Goal: Transaction & Acquisition: Book appointment/travel/reservation

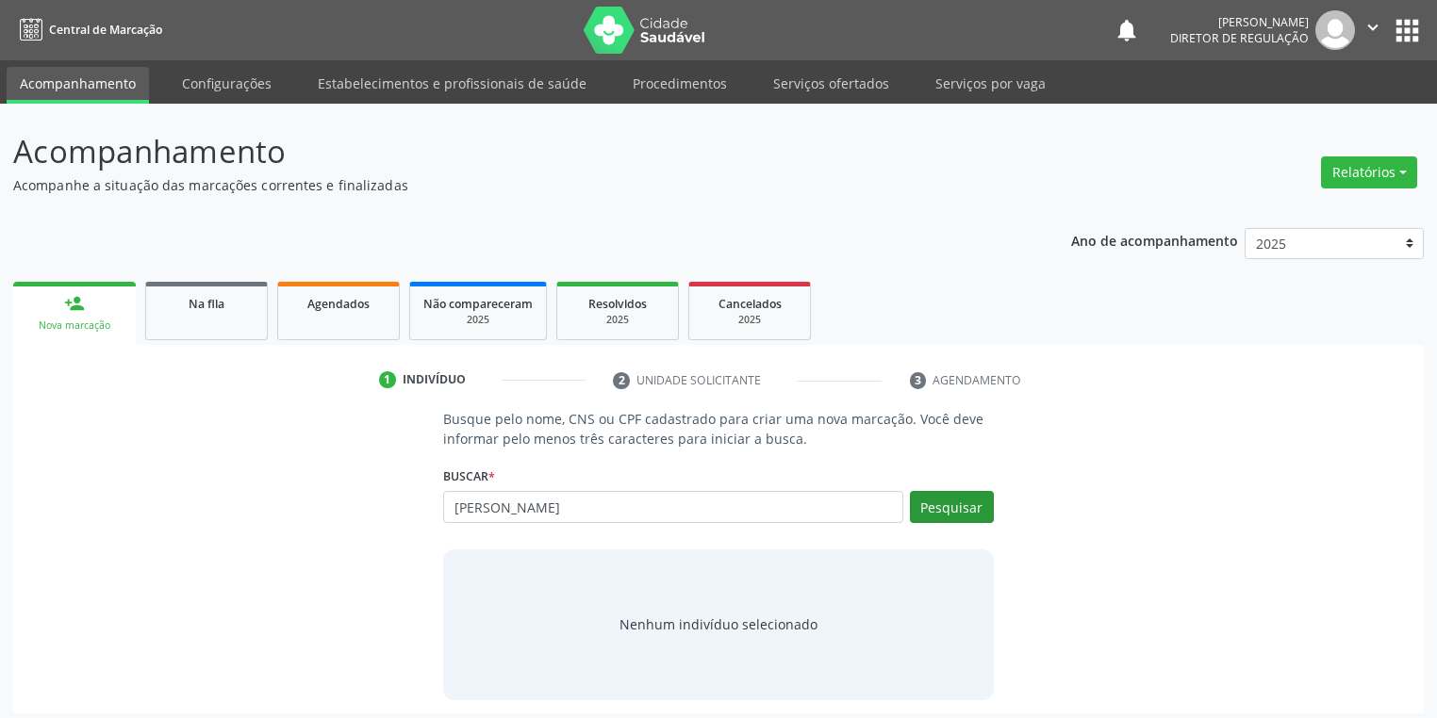
type input "IRINEU ARRUDA"
click at [947, 505] on button "Pesquisar" at bounding box center [952, 507] width 84 height 32
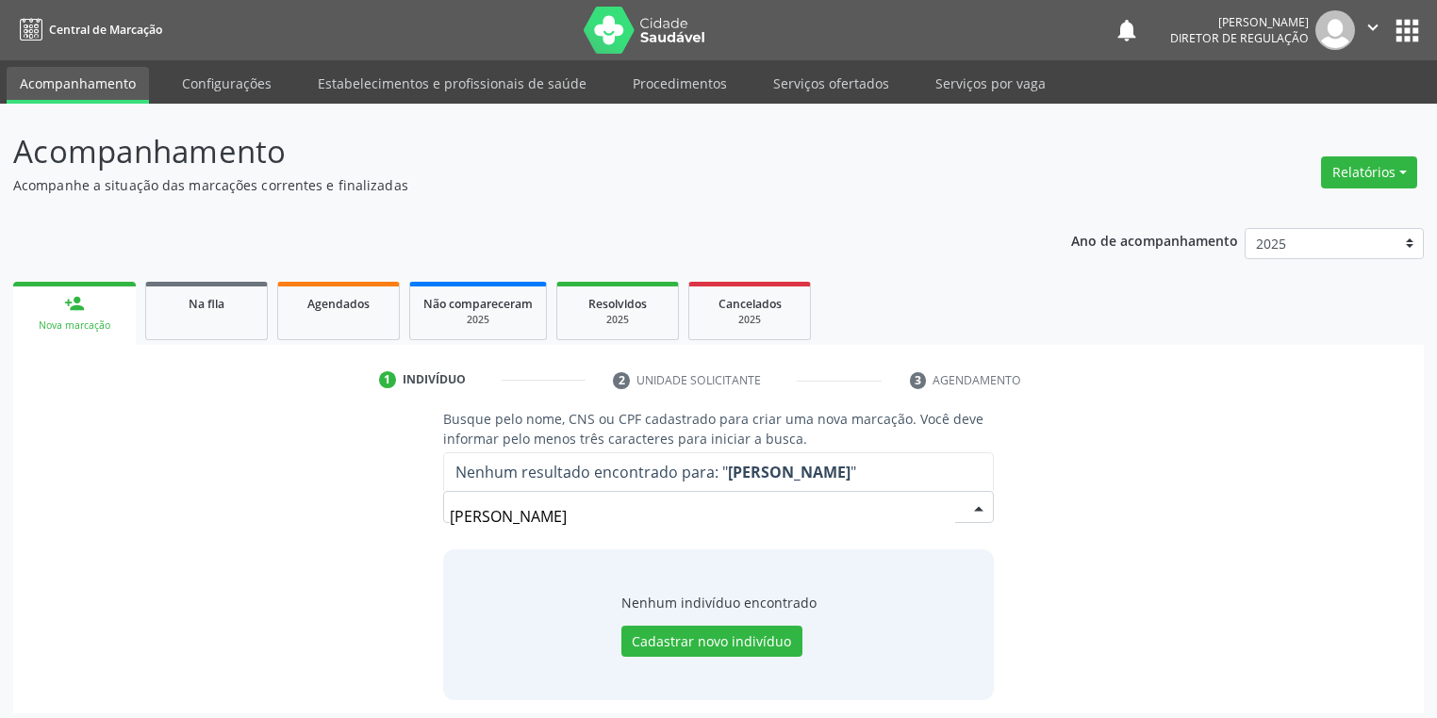
click at [619, 506] on input "IRINEU ARRUDA" at bounding box center [702, 517] width 505 height 38
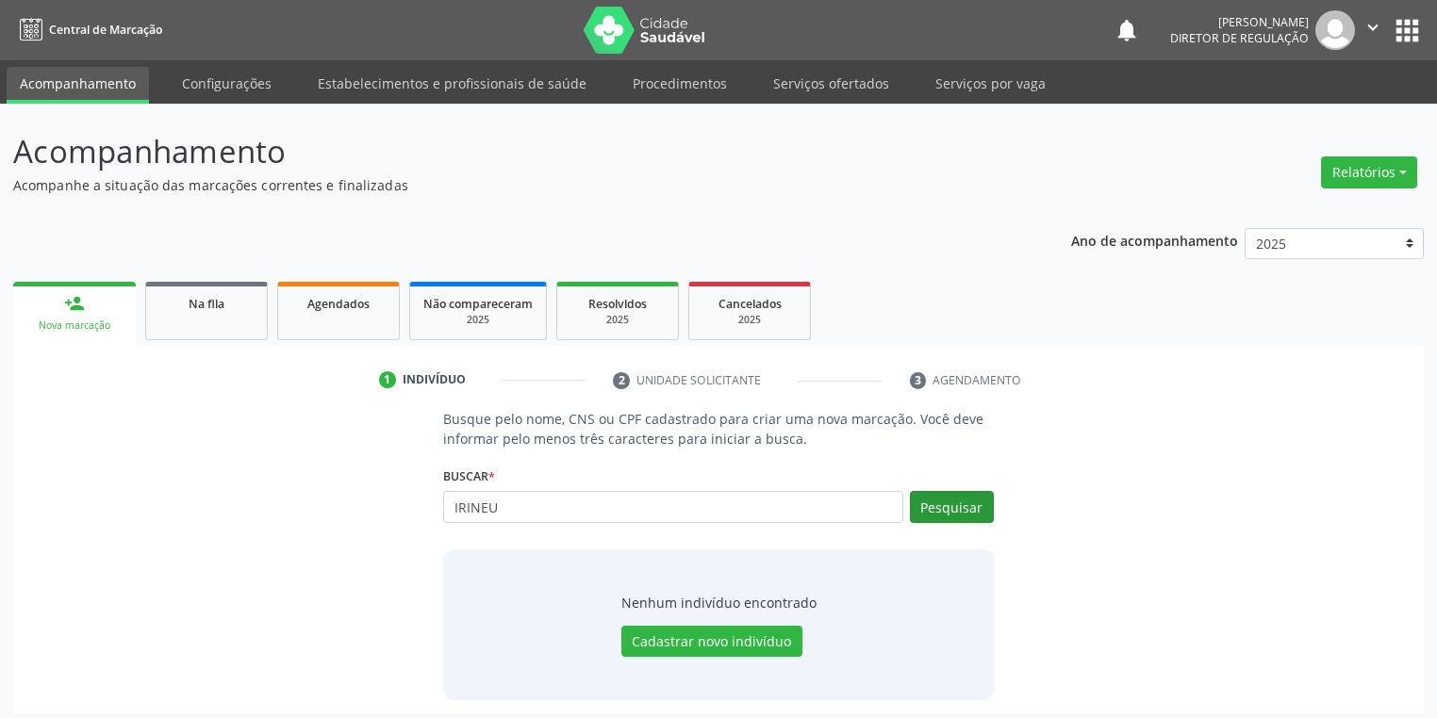
type input "IRINEU"
click at [950, 513] on button "Pesquisar" at bounding box center [952, 507] width 84 height 32
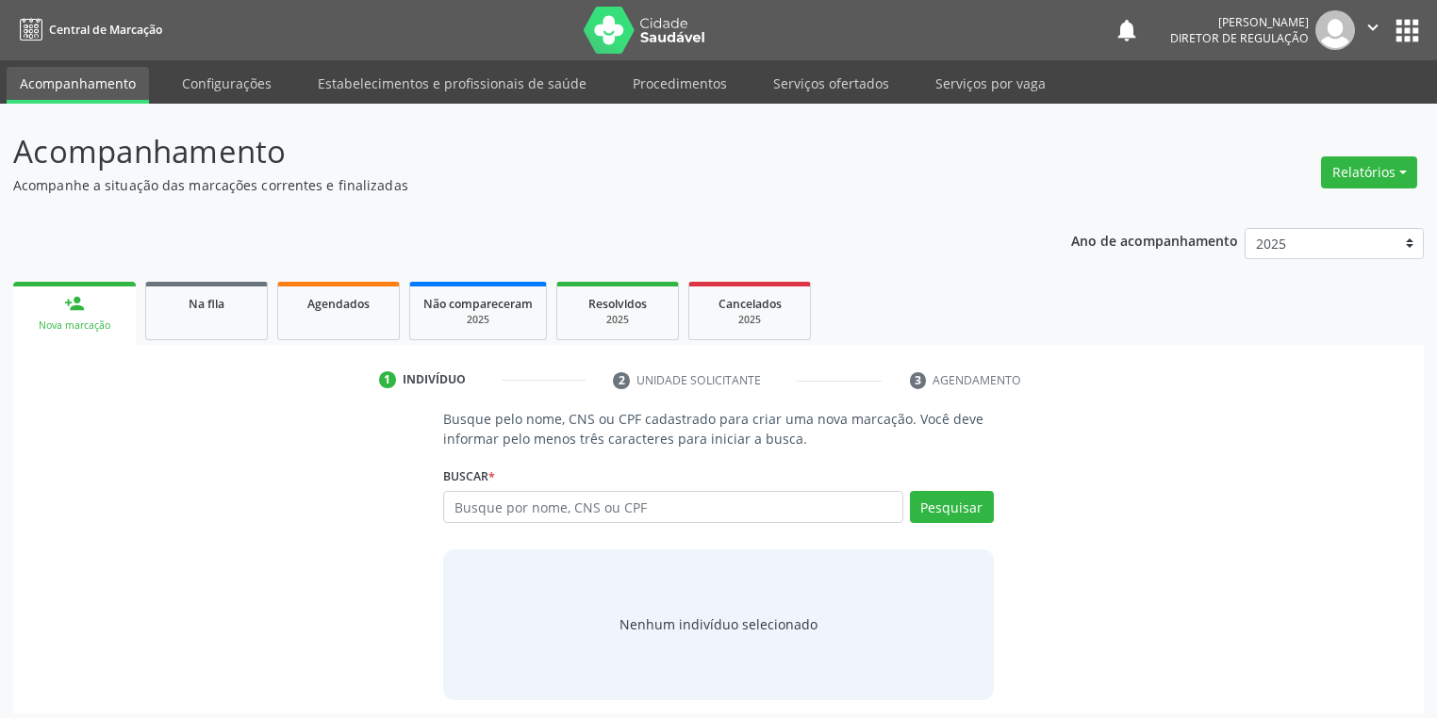
click at [565, 502] on input "text" at bounding box center [673, 507] width 460 height 32
type input "IRINEU"
click at [934, 503] on button "Pesquisar" at bounding box center [952, 507] width 84 height 32
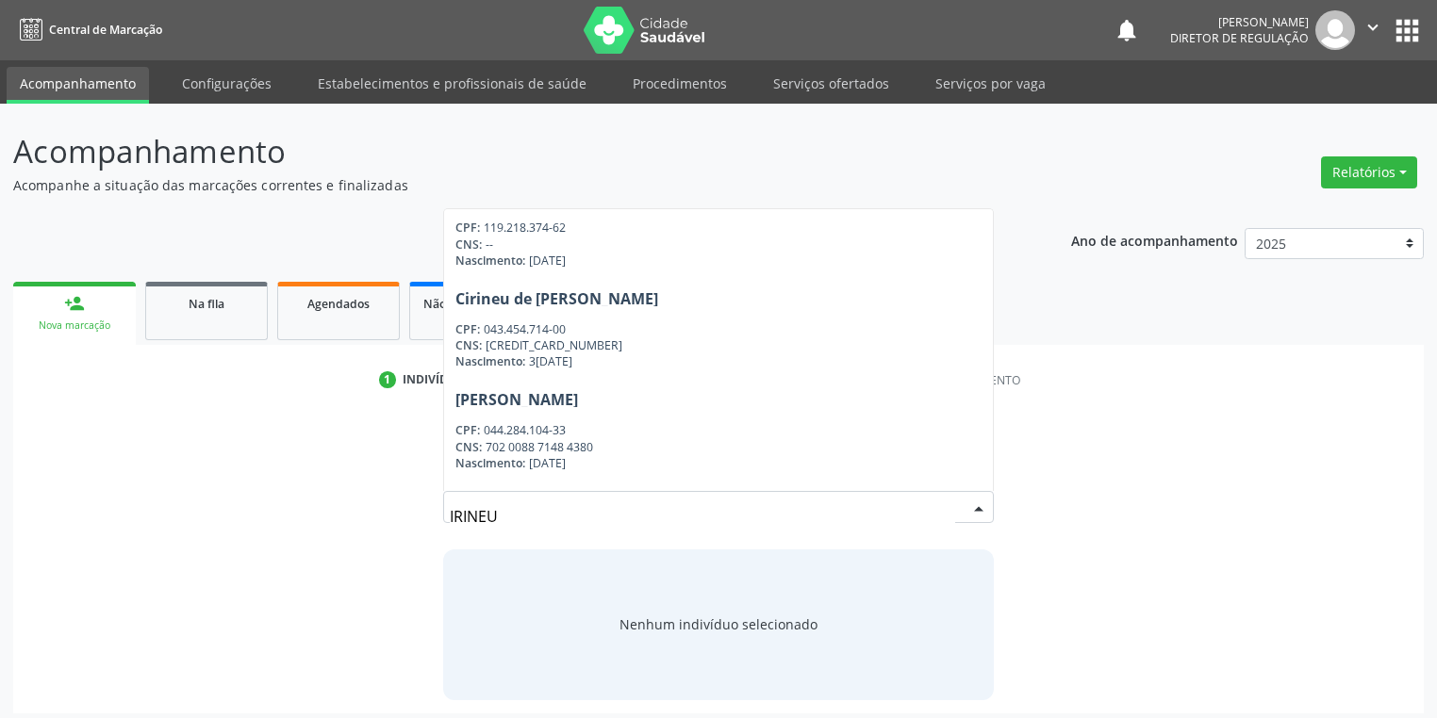
scroll to position [1237, 0]
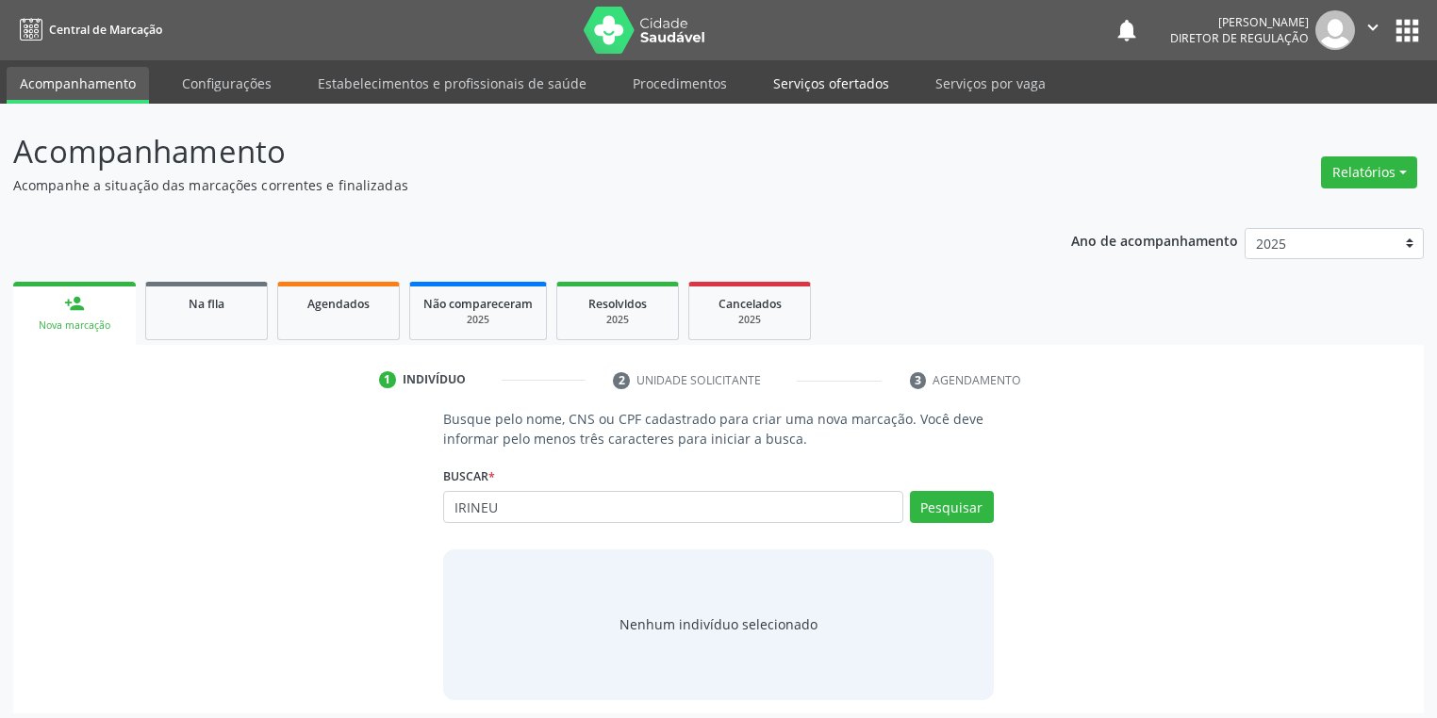
click at [798, 89] on link "Serviços ofertados" at bounding box center [831, 83] width 142 height 33
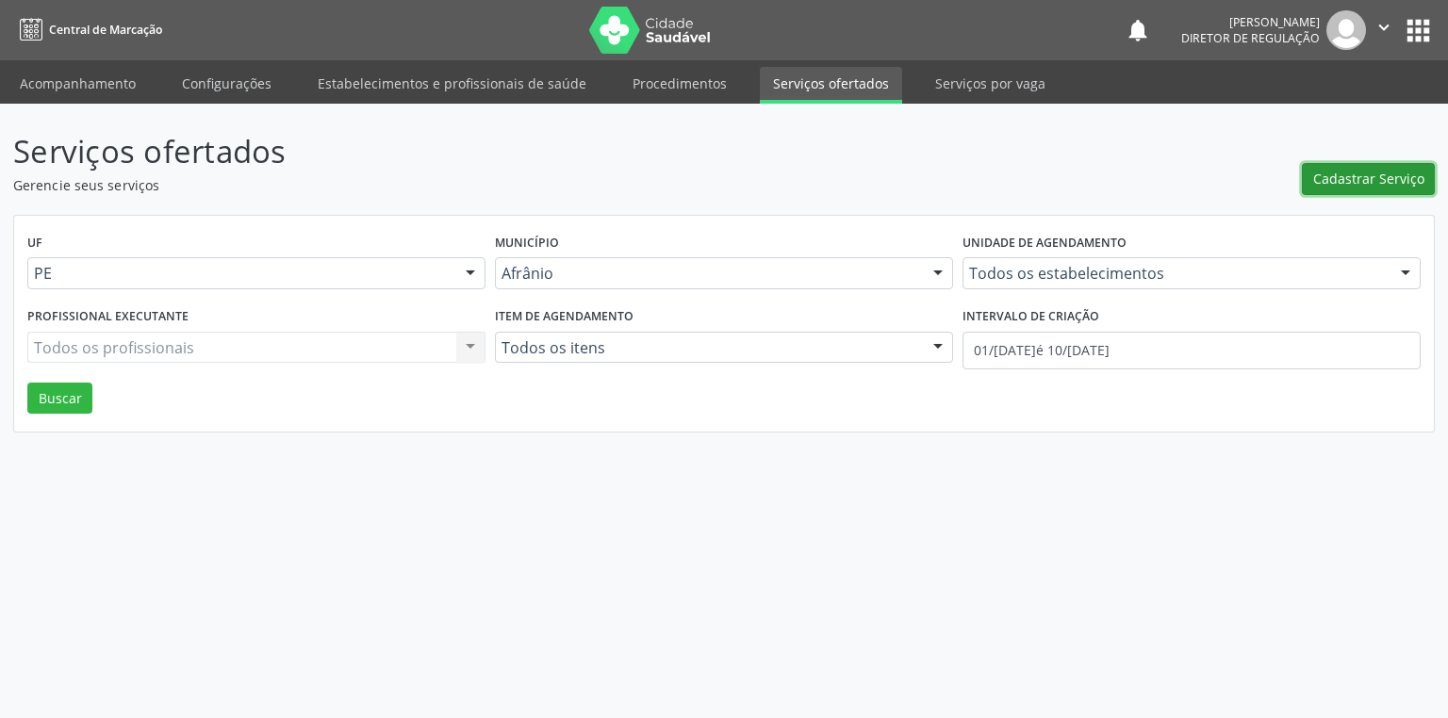
click at [1369, 177] on span "Cadastrar Serviço" at bounding box center [1368, 179] width 111 height 20
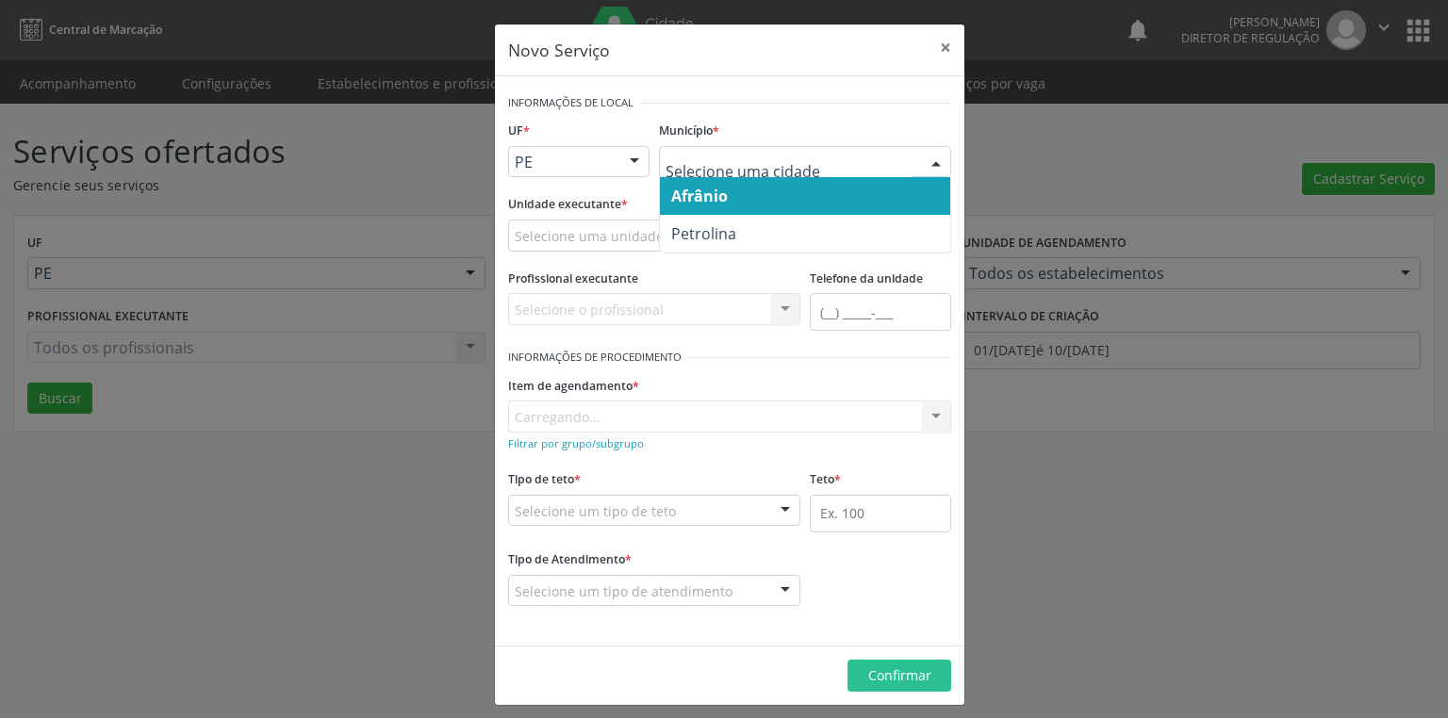
click at [713, 198] on span "Afrânio" at bounding box center [699, 196] width 57 height 21
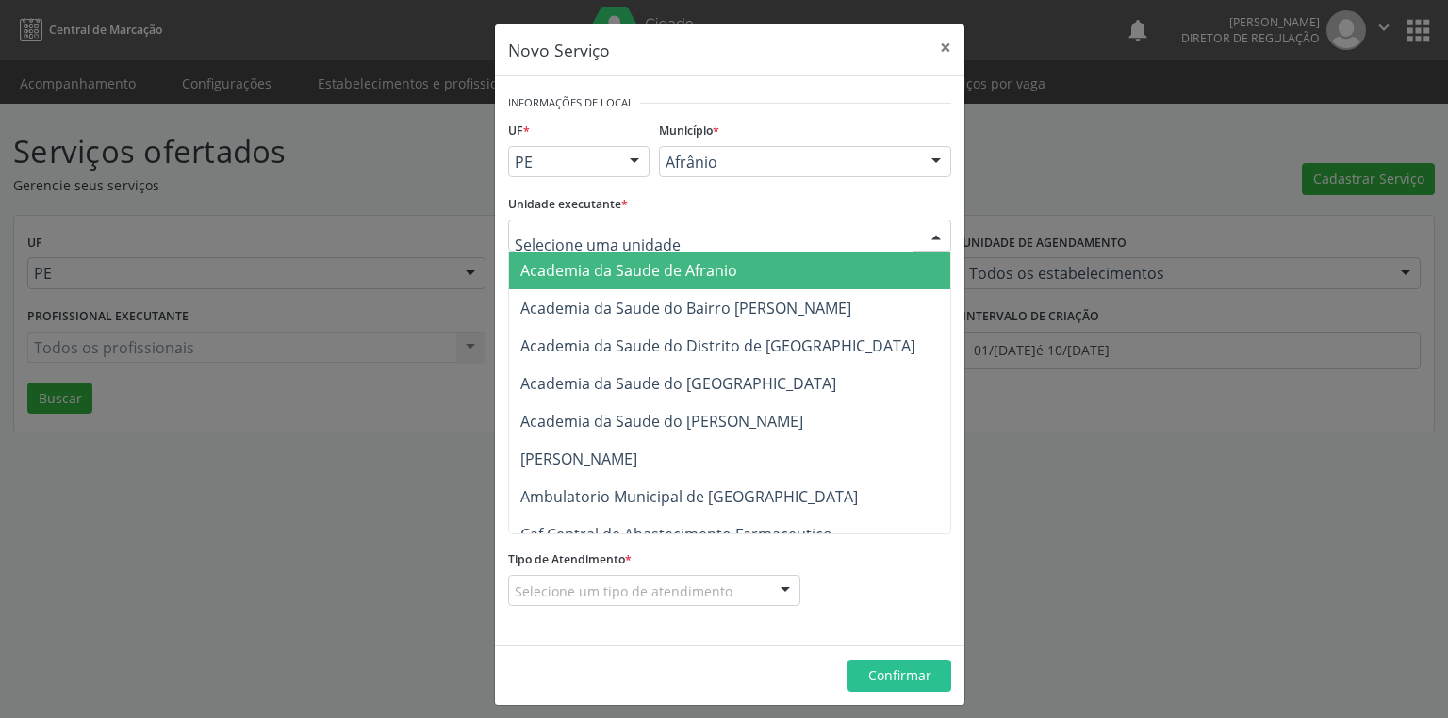
click at [570, 234] on input "text" at bounding box center [714, 245] width 398 height 38
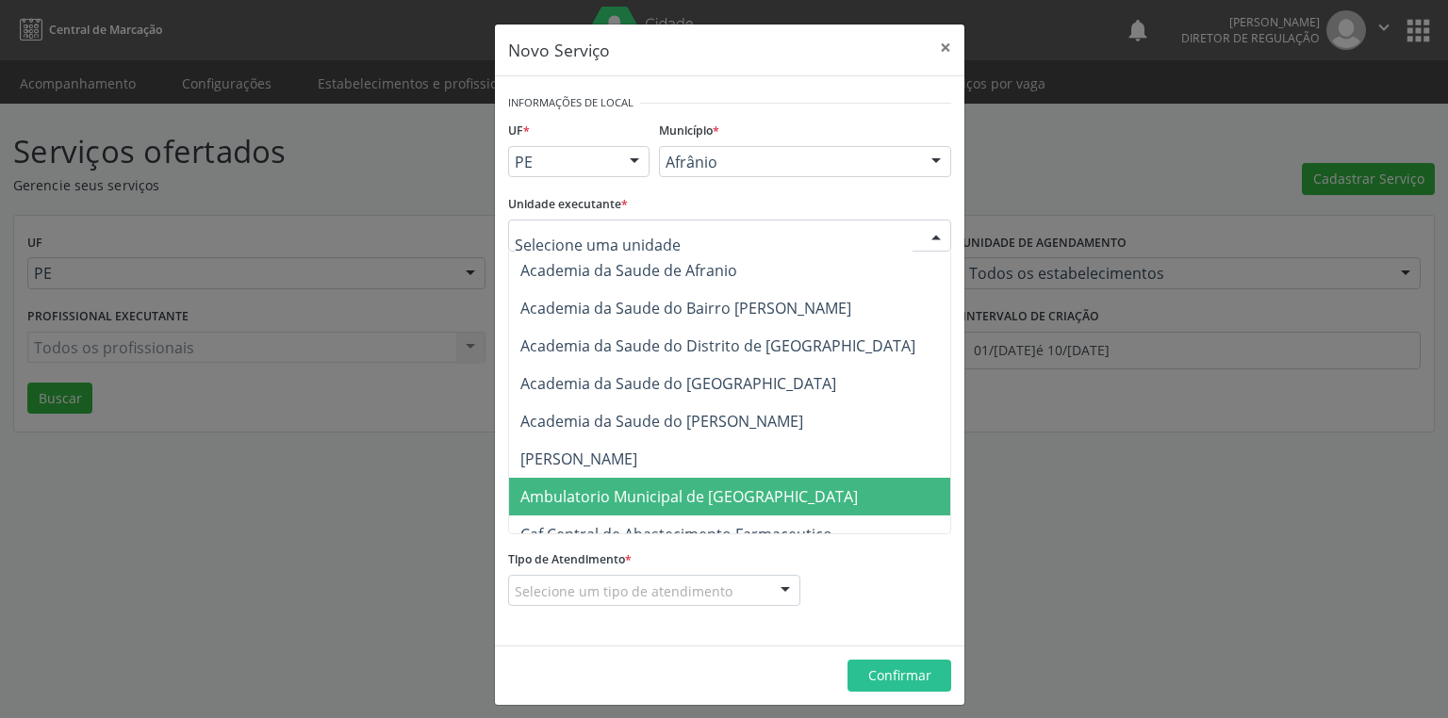
drag, startPoint x: 658, startPoint y: 481, endPoint x: 652, endPoint y: 429, distance: 52.2
click at [657, 482] on span "Ambulatorio Municipal de [GEOGRAPHIC_DATA]" at bounding box center [739, 497] width 460 height 38
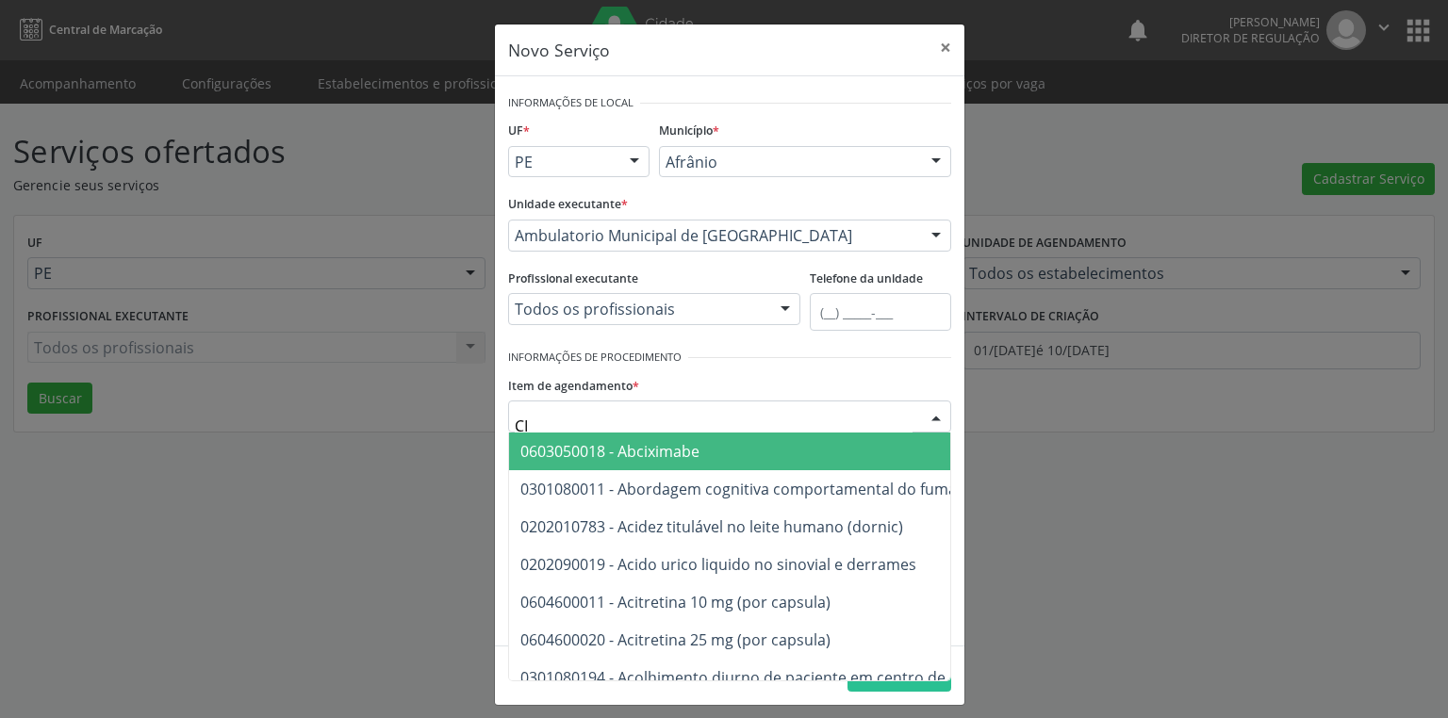
type input "C"
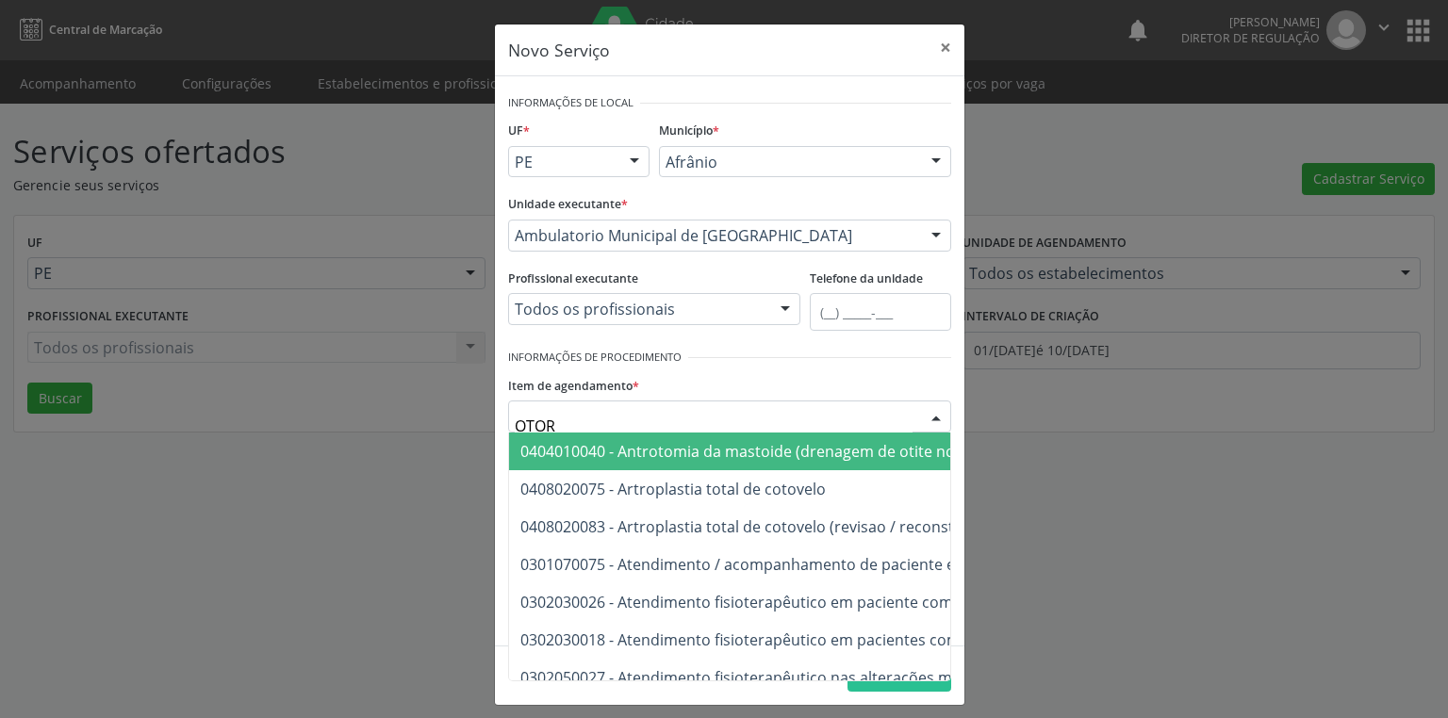
type input "OTORR"
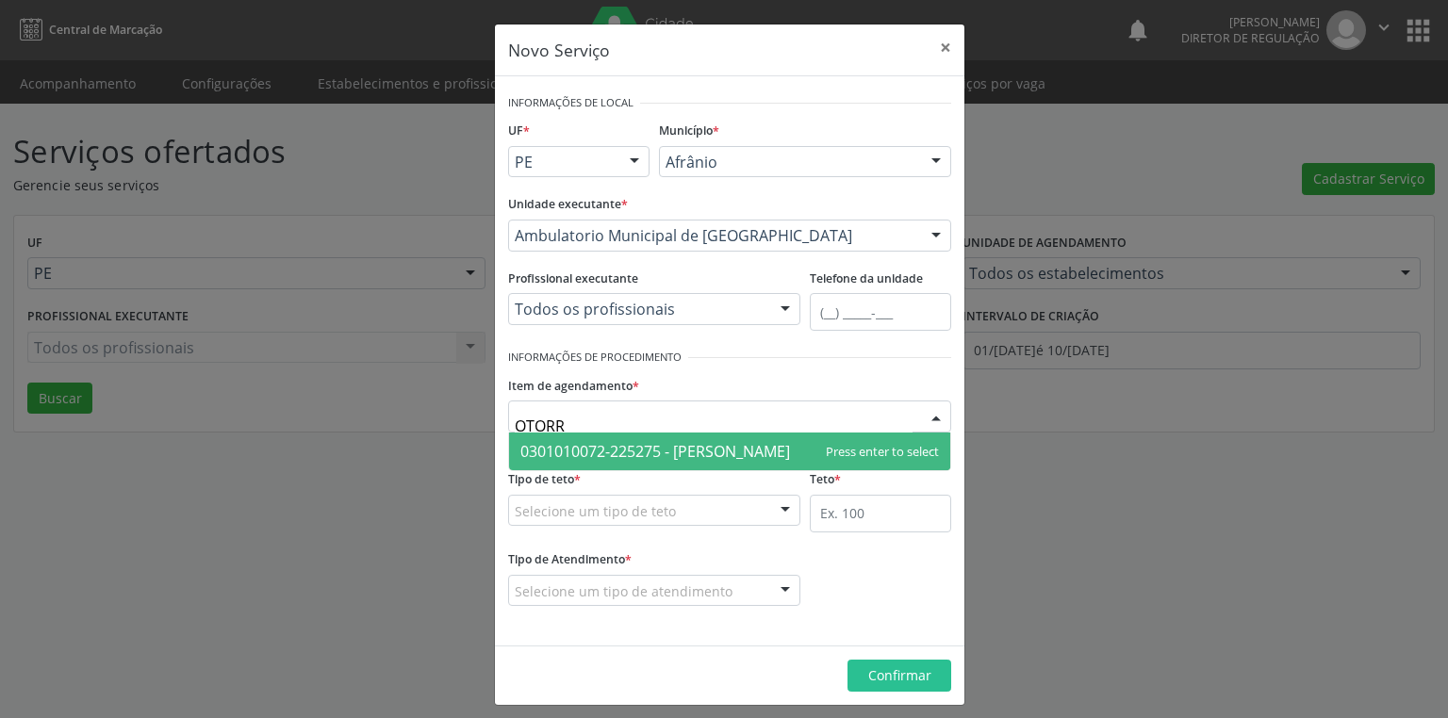
click at [634, 445] on span "0301010072-225275 - [PERSON_NAME]" at bounding box center [655, 451] width 270 height 21
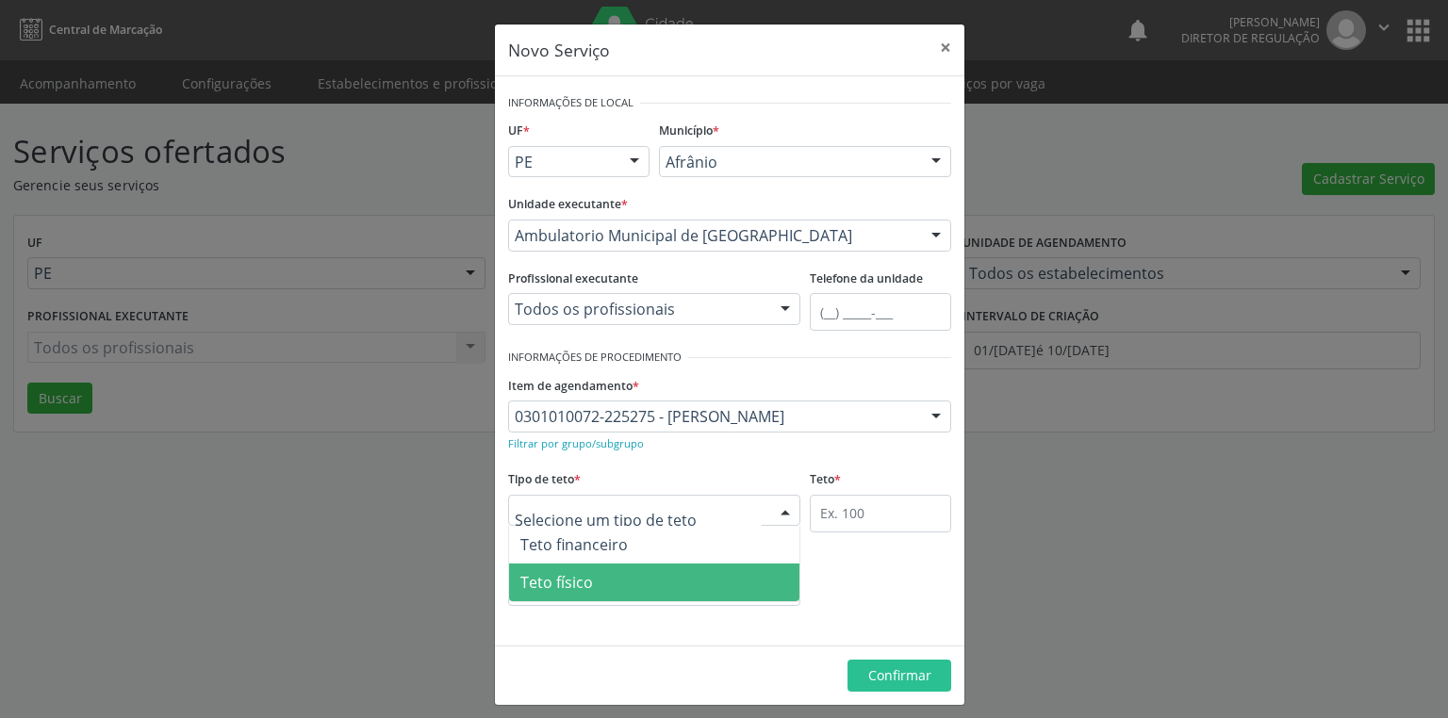
click at [558, 592] on span "Teto físico" at bounding box center [654, 583] width 290 height 38
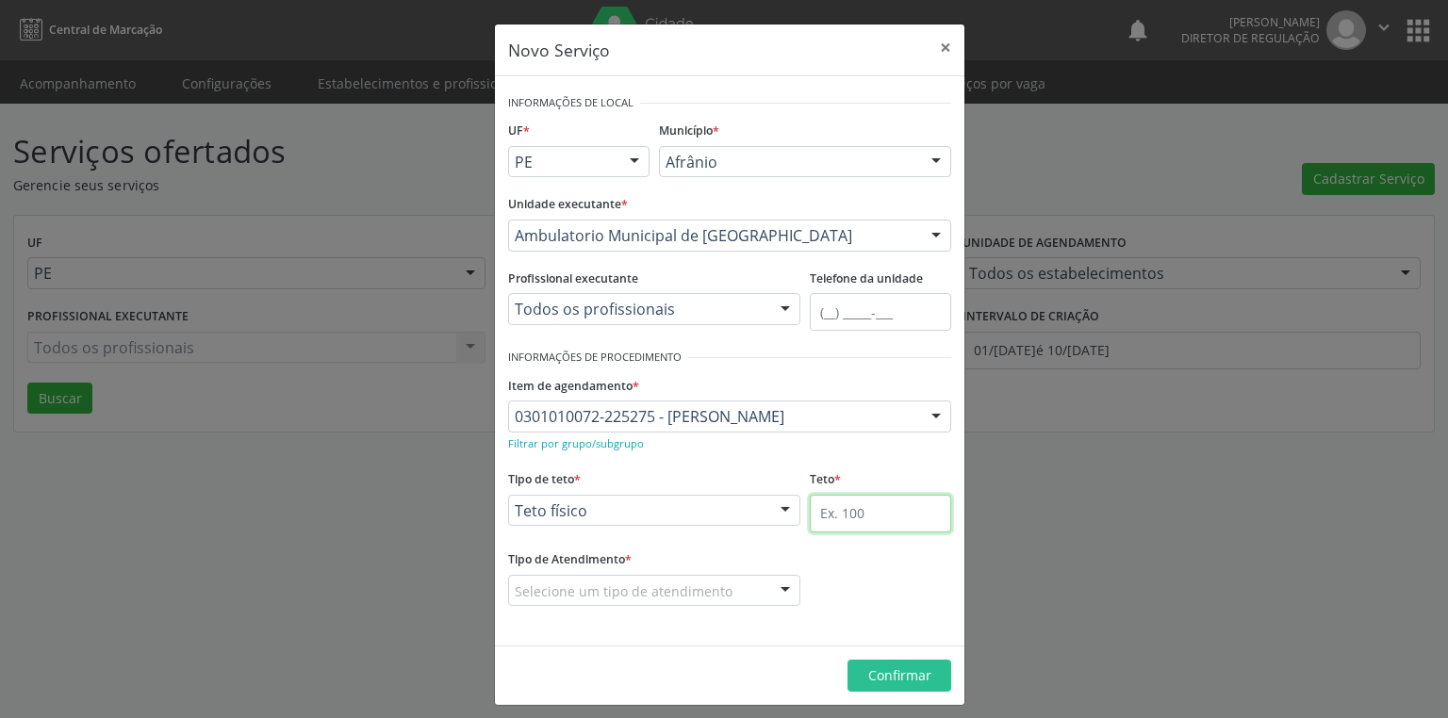
click at [827, 509] on input "text" at bounding box center [880, 514] width 141 height 38
type input "1"
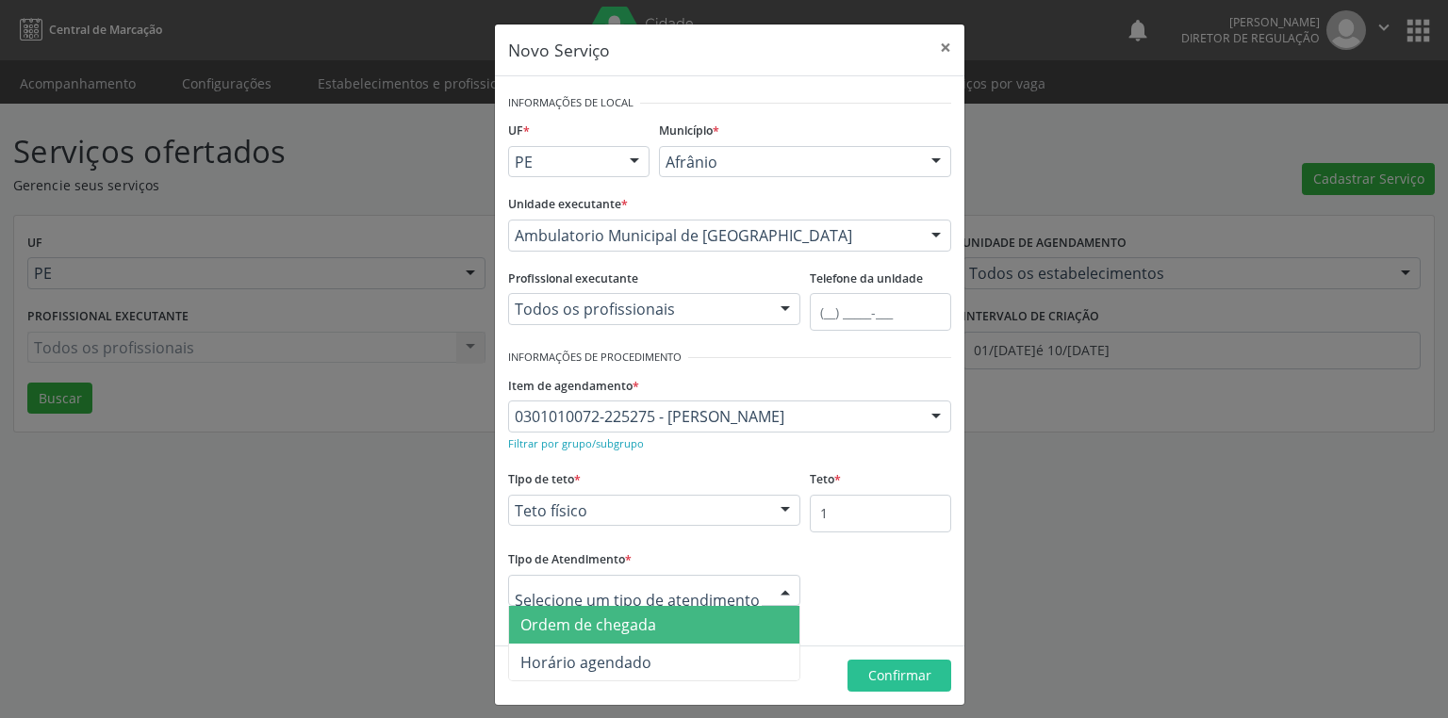
click at [633, 634] on span "Ordem de chegada" at bounding box center [588, 625] width 136 height 21
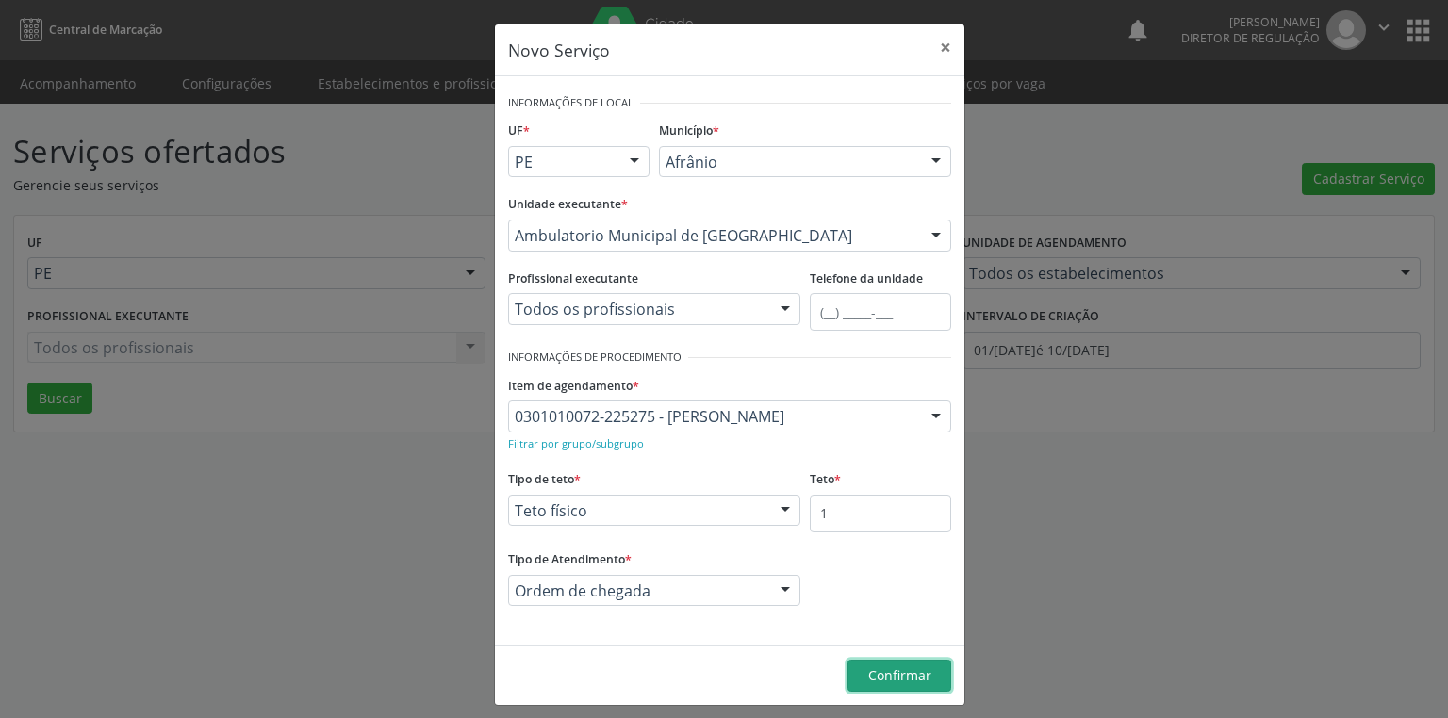
click at [887, 683] on span "Confirmar" at bounding box center [899, 676] width 63 height 18
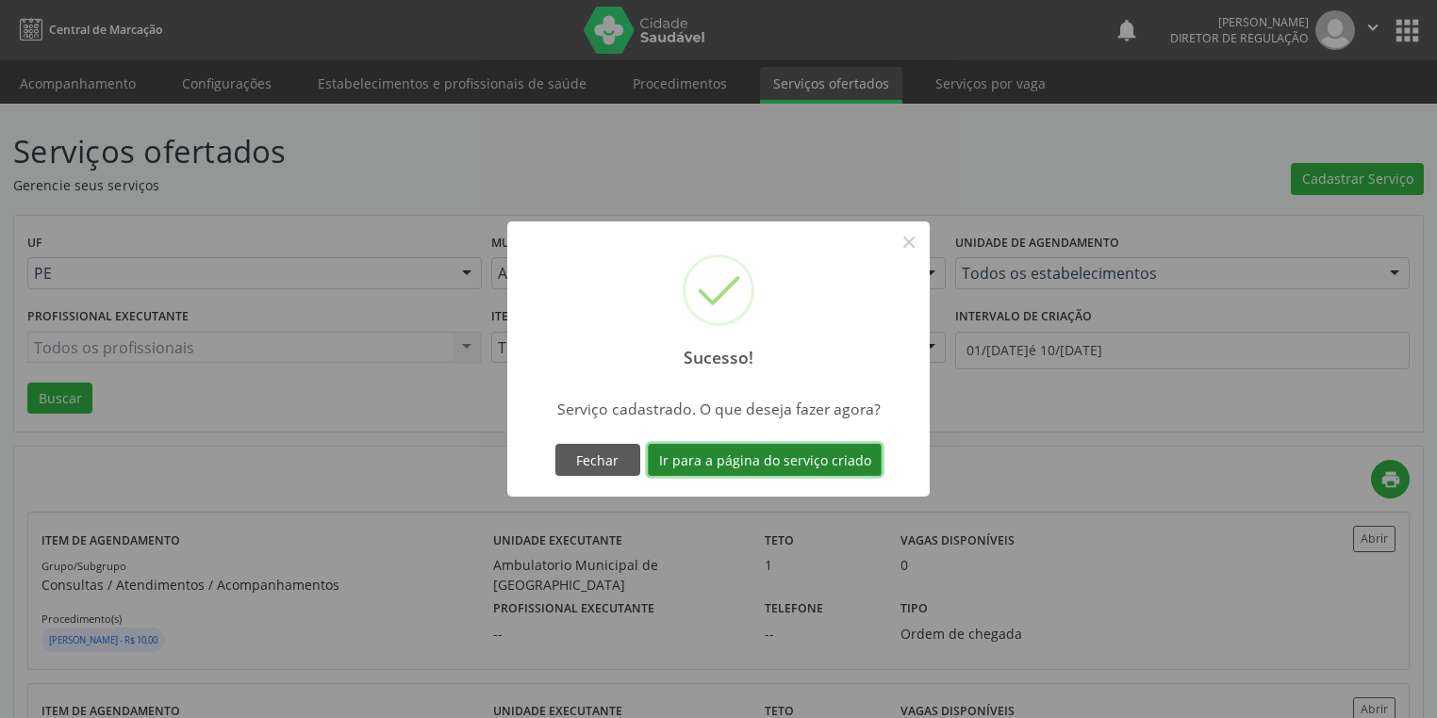
click at [713, 461] on button "Ir para a página do serviço criado" at bounding box center [765, 460] width 234 height 32
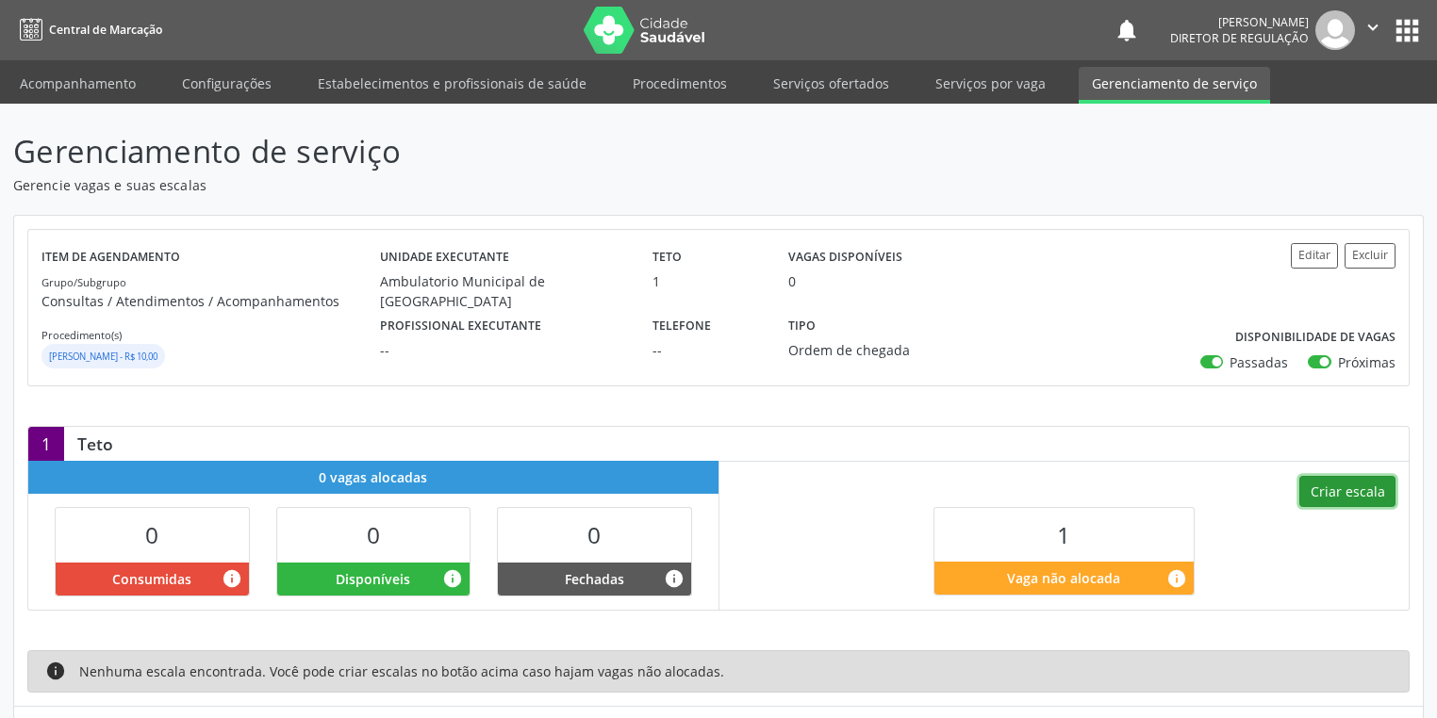
click at [1325, 486] on button "Criar escala" at bounding box center [1347, 492] width 96 height 32
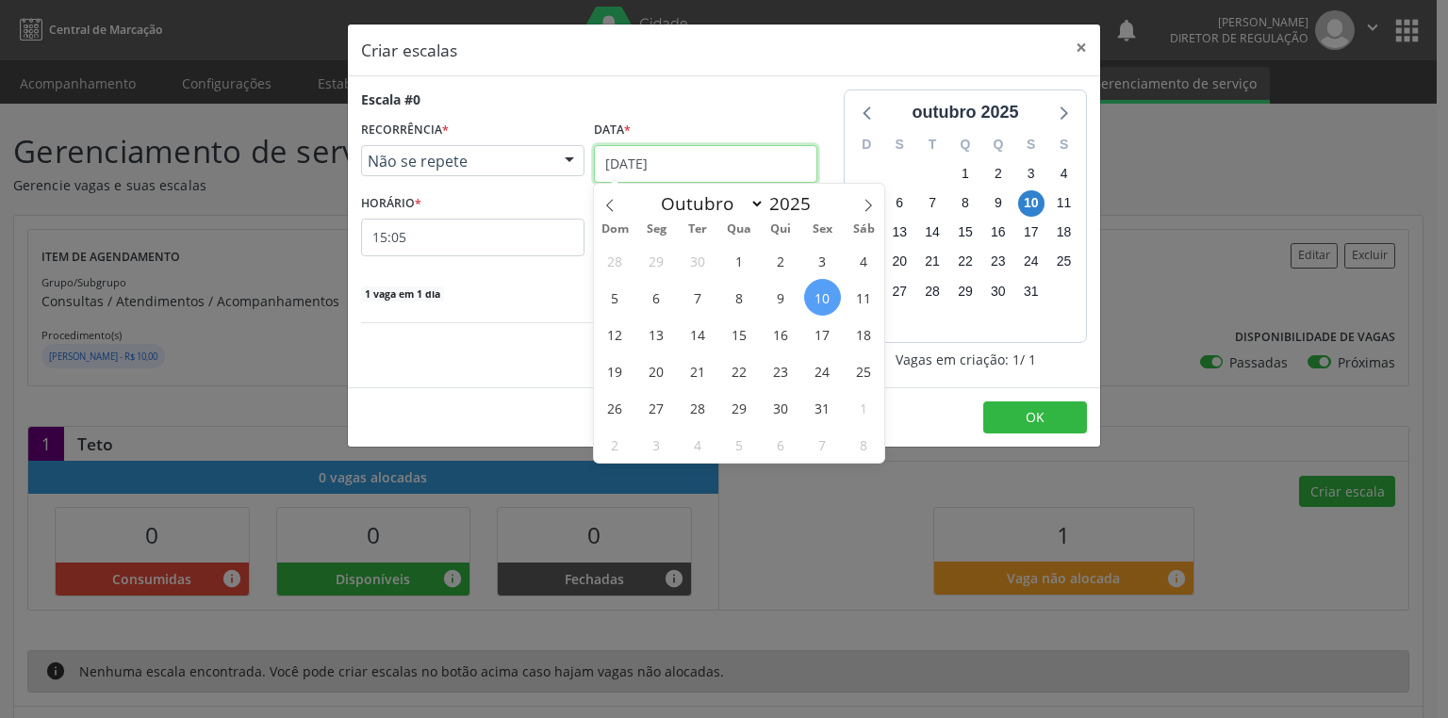
click at [629, 164] on input "1[DATE]" at bounding box center [705, 164] width 223 height 38
click at [860, 301] on span "11" at bounding box center [863, 297] width 37 height 37
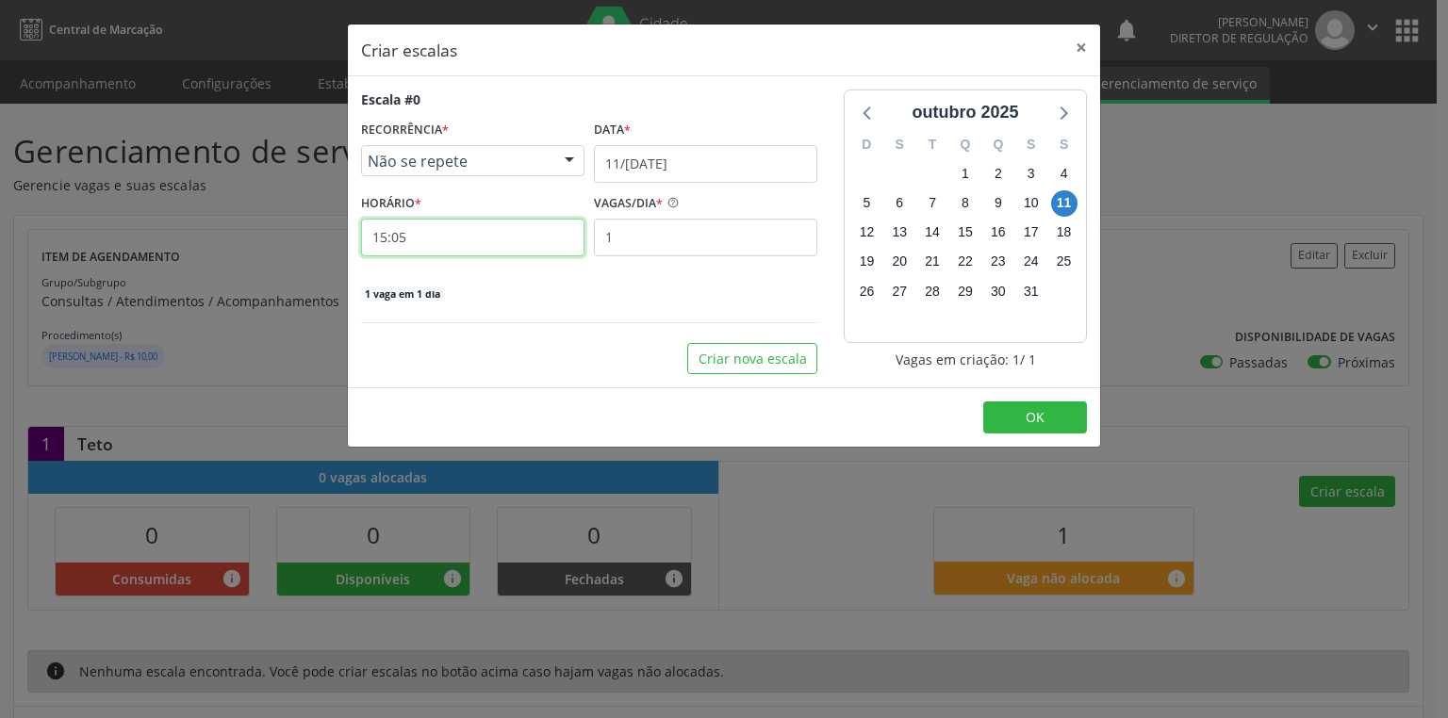
click at [506, 226] on input "15:05" at bounding box center [472, 238] width 223 height 38
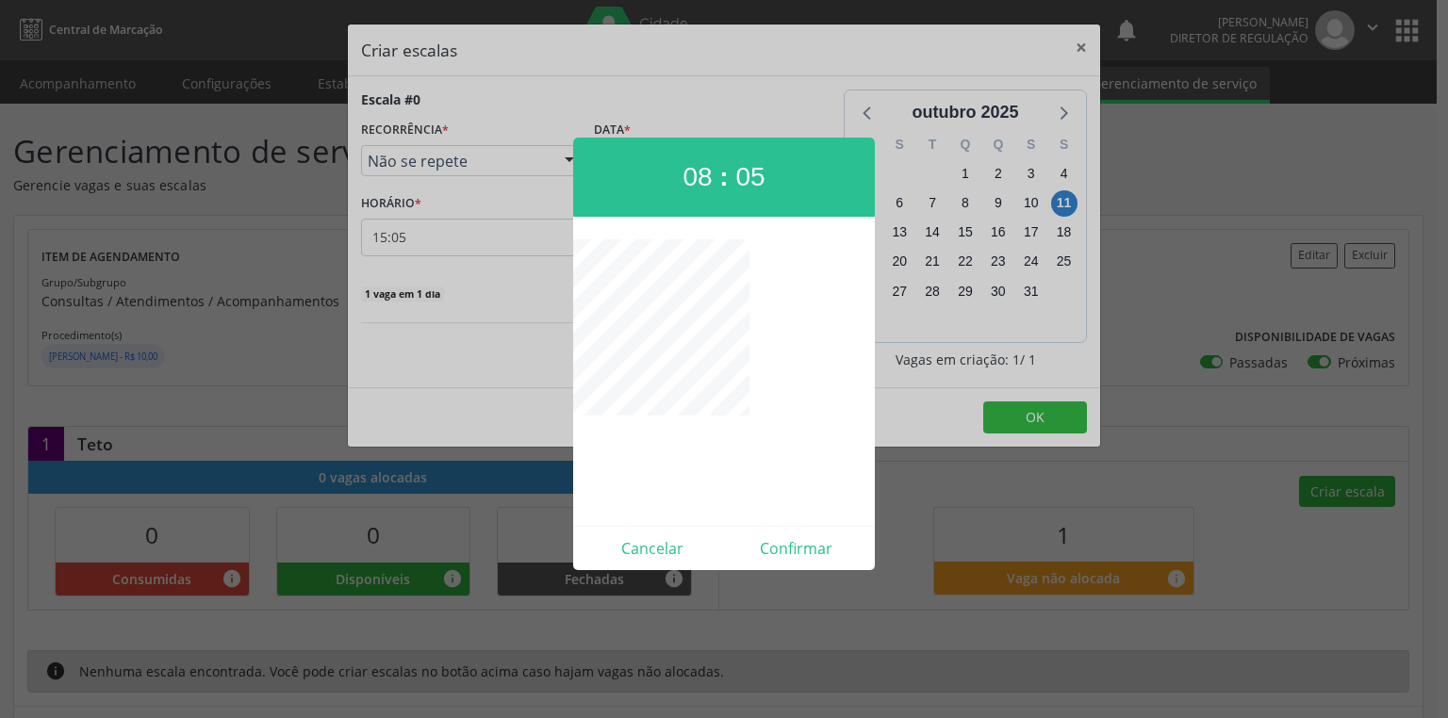
click at [408, 219] on div at bounding box center [724, 359] width 1448 height 718
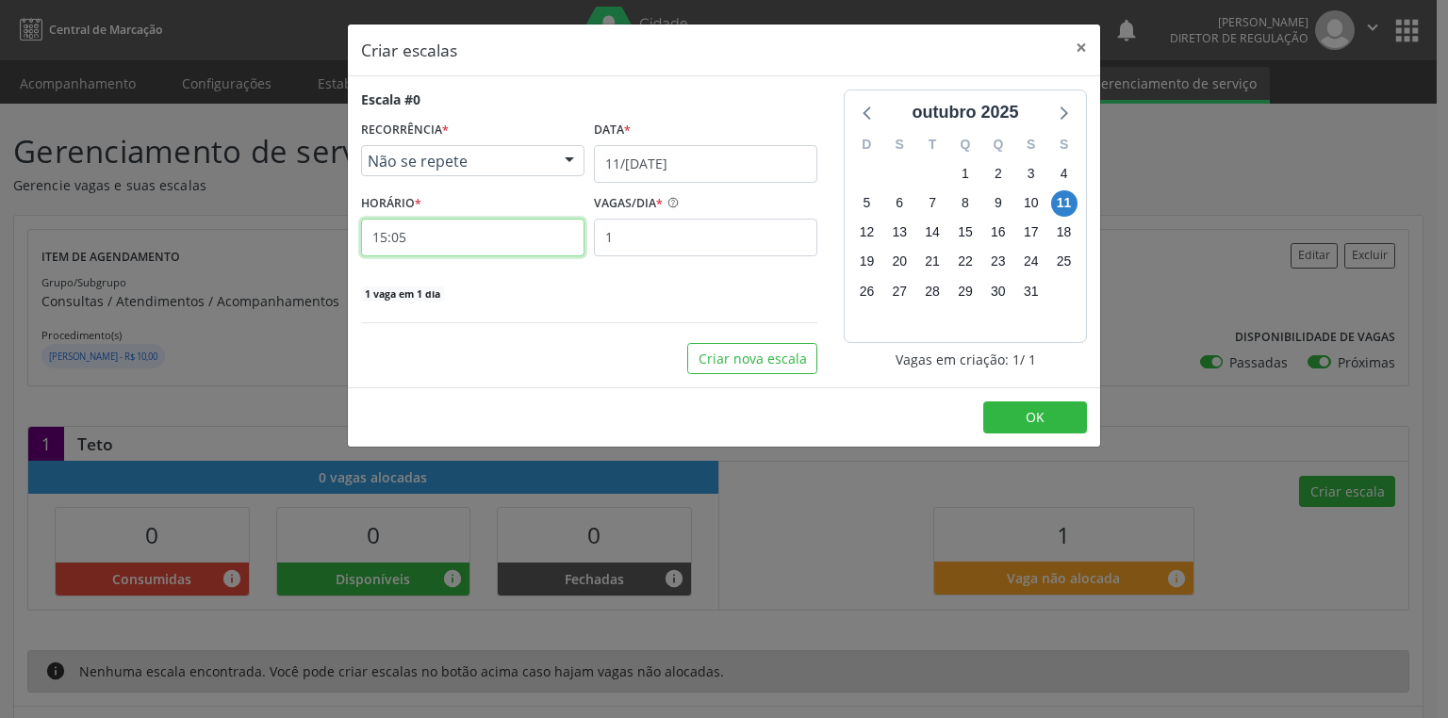
click at [432, 238] on input "15:05" at bounding box center [472, 238] width 223 height 38
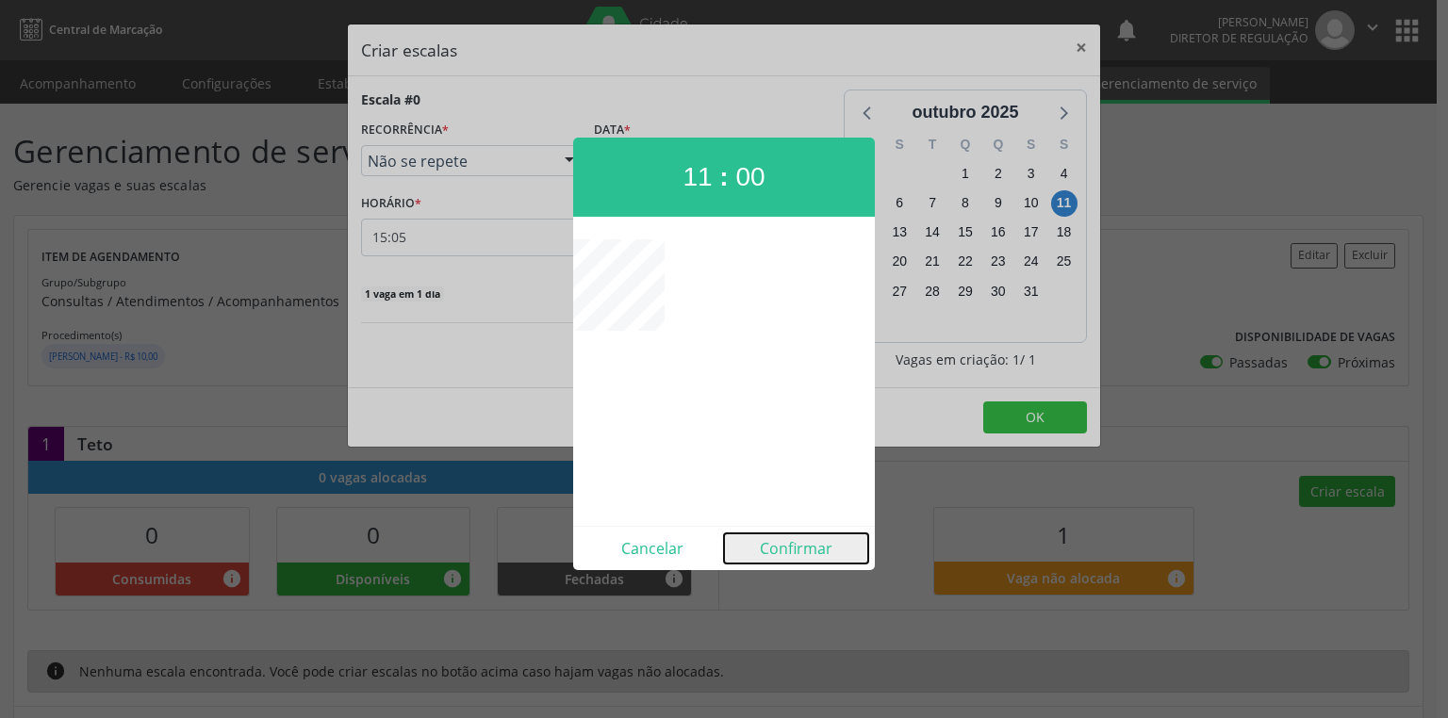
click at [775, 552] on button "Confirmar" at bounding box center [796, 549] width 144 height 30
type input "11:00"
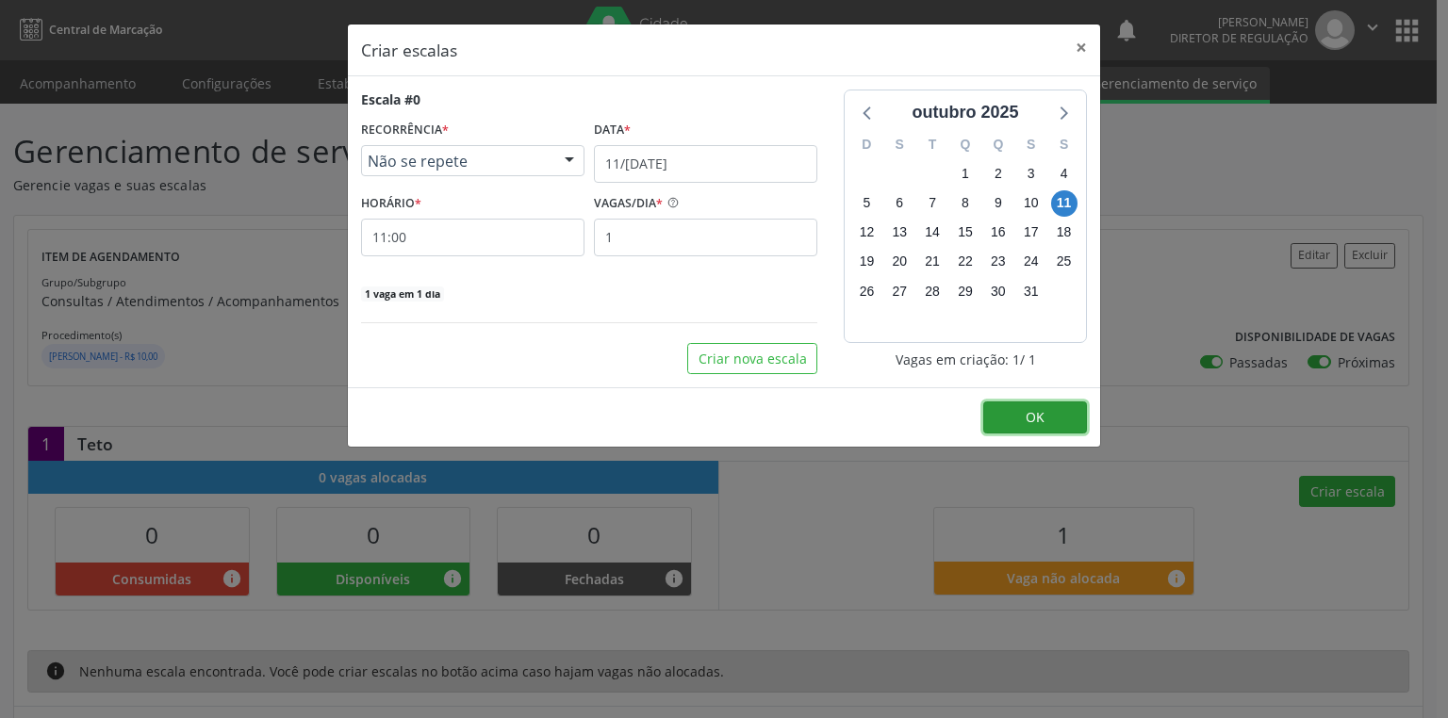
click at [1032, 426] on button "OK" at bounding box center [1035, 418] width 104 height 32
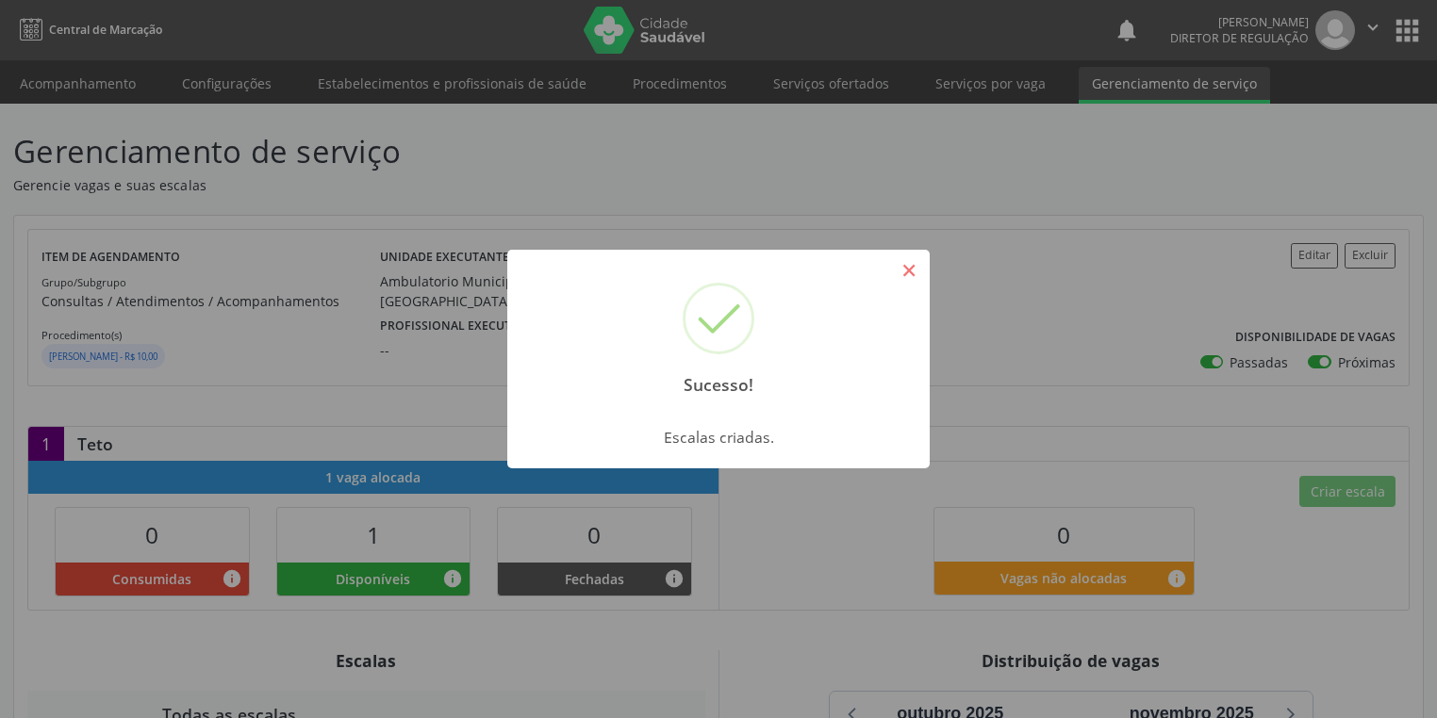
click at [916, 276] on button "×" at bounding box center [909, 271] width 32 height 32
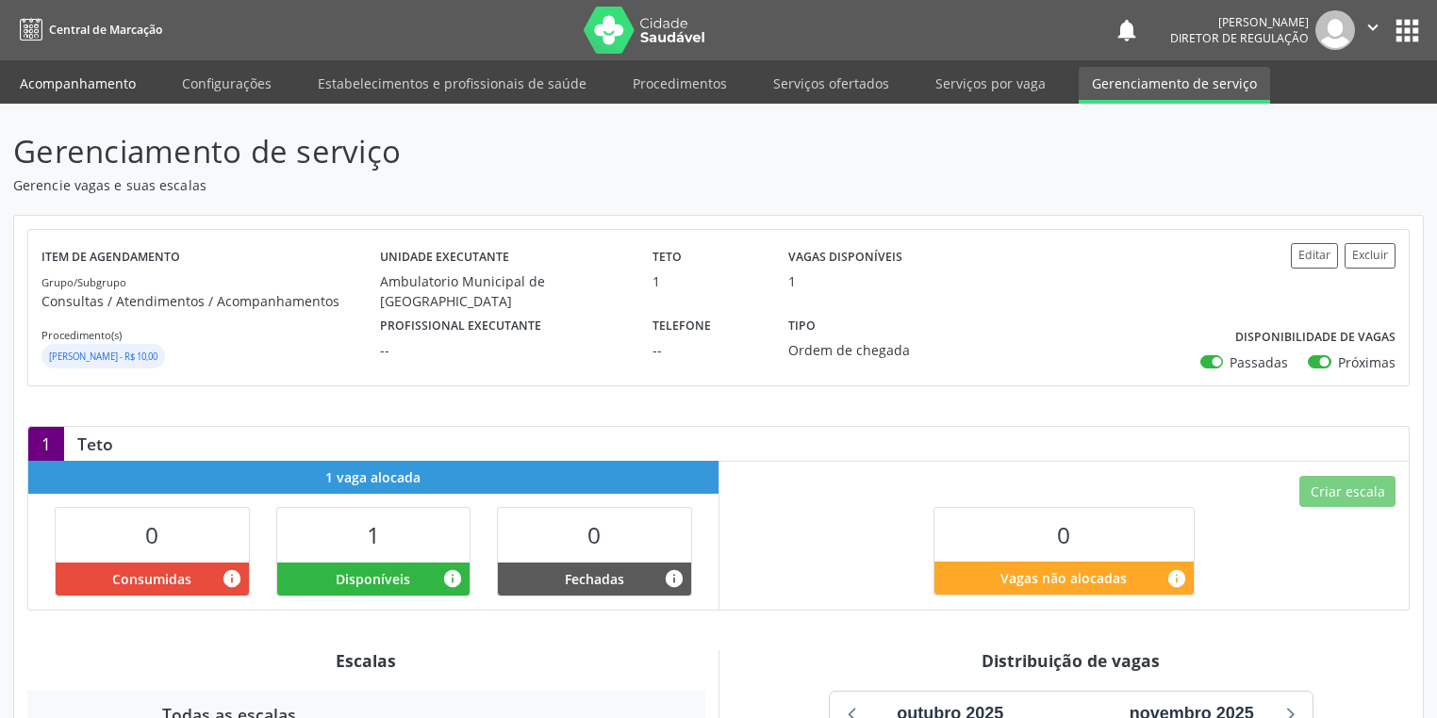
click at [79, 69] on link "Acompanhamento" at bounding box center [78, 83] width 142 height 33
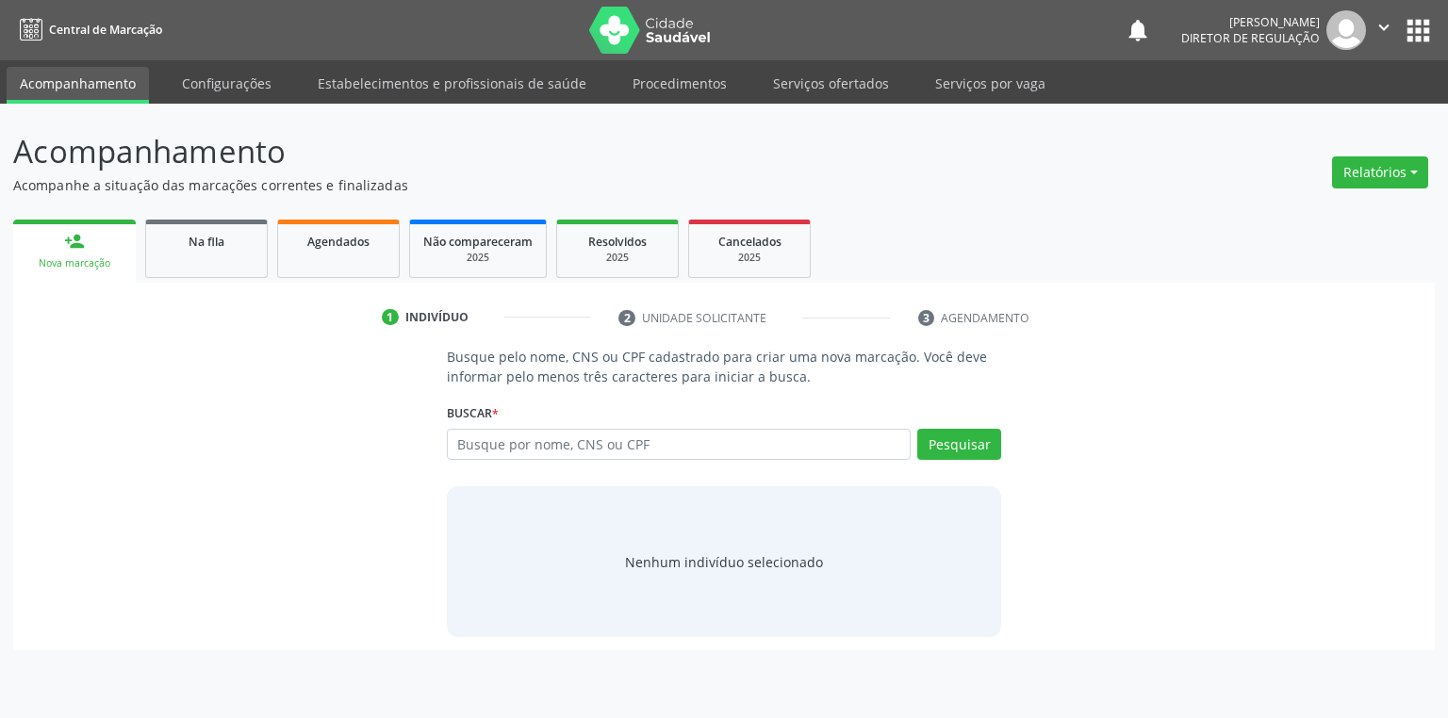
click at [79, 84] on link "Acompanhamento" at bounding box center [78, 85] width 142 height 37
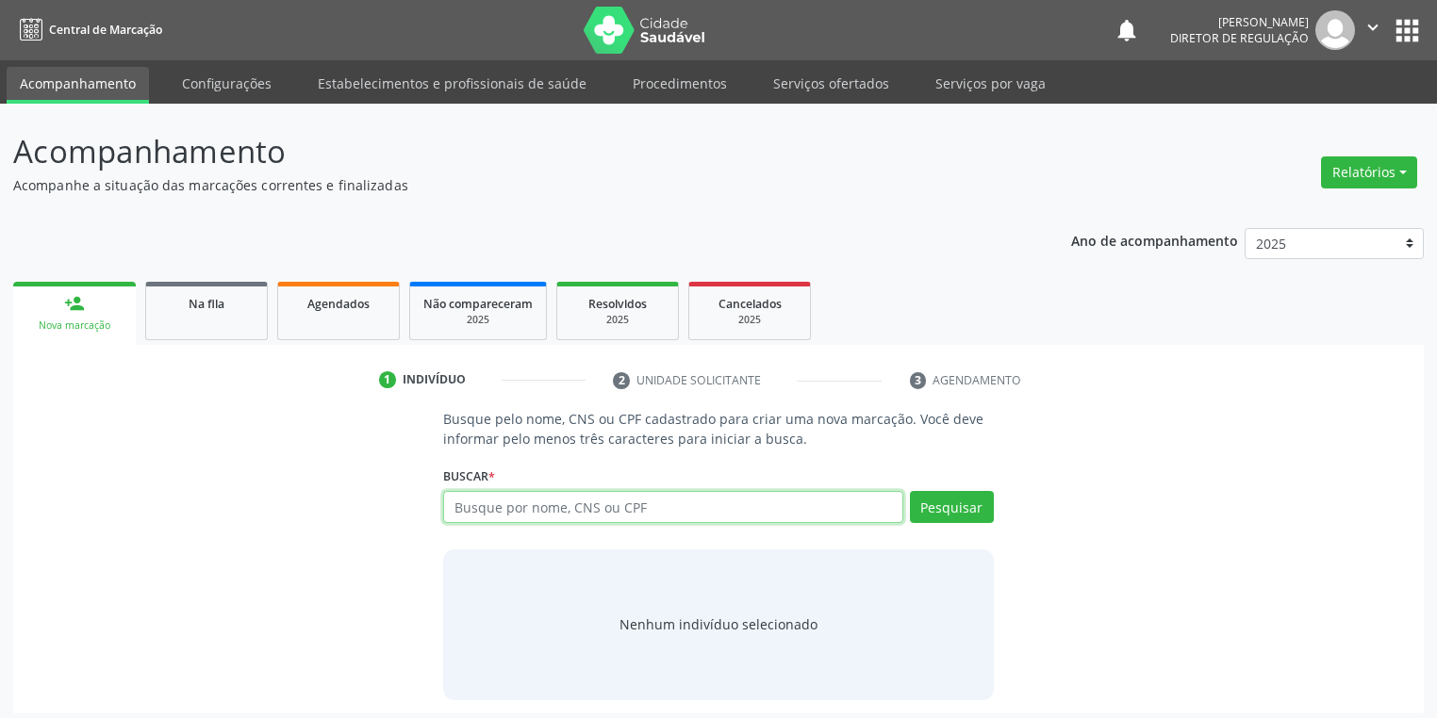
click at [512, 501] on input "text" at bounding box center [673, 507] width 460 height 32
type input "704108160784577"
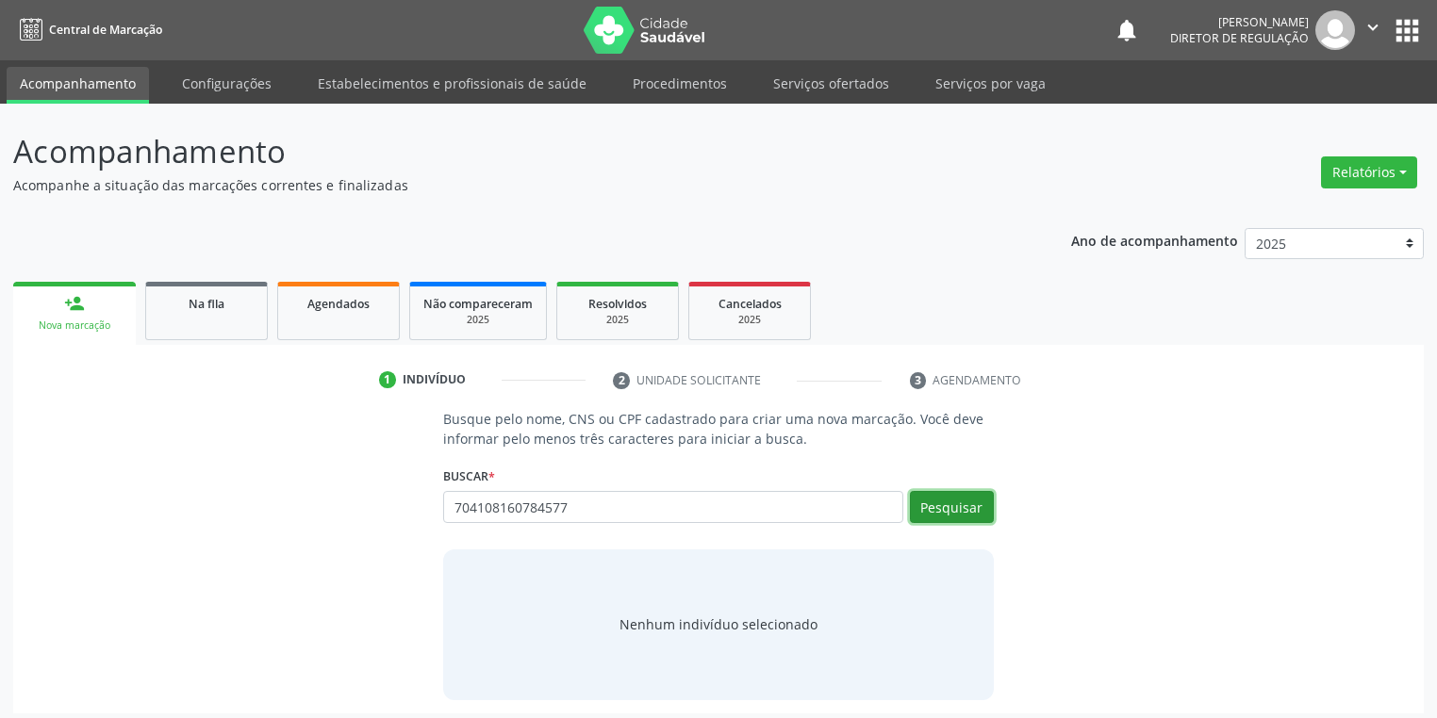
click at [931, 504] on button "Pesquisar" at bounding box center [952, 507] width 84 height 32
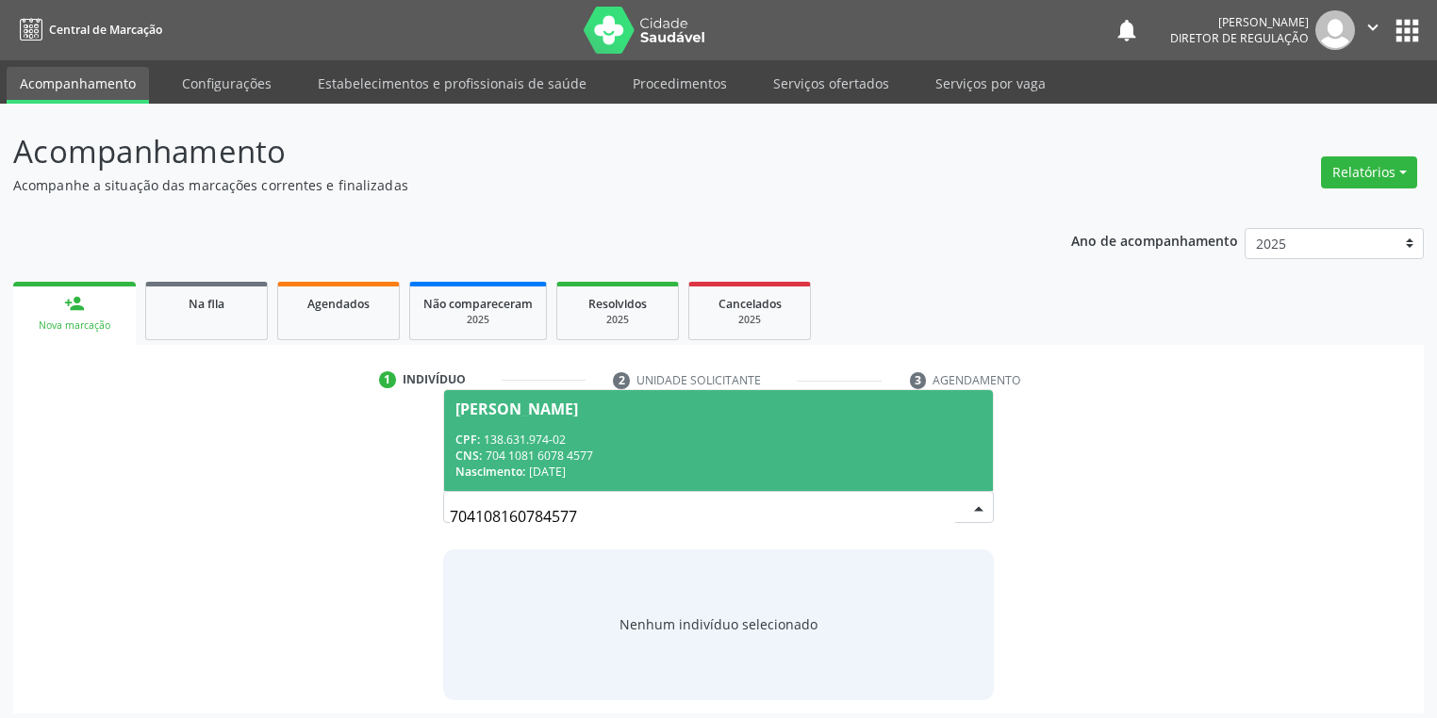
click at [573, 478] on div "Nascimento: 24/04/2013" at bounding box center [718, 472] width 526 height 16
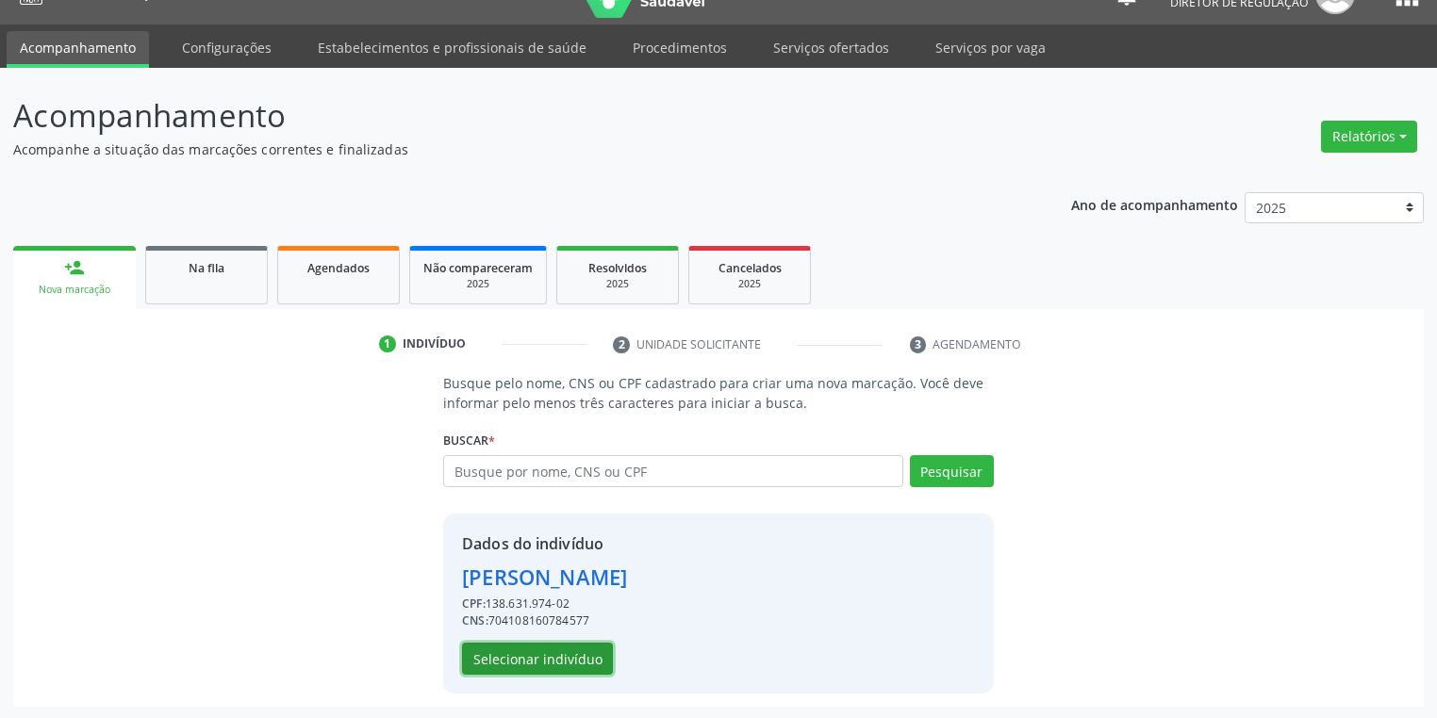
click at [522, 657] on button "Selecionar indivíduo" at bounding box center [537, 659] width 151 height 32
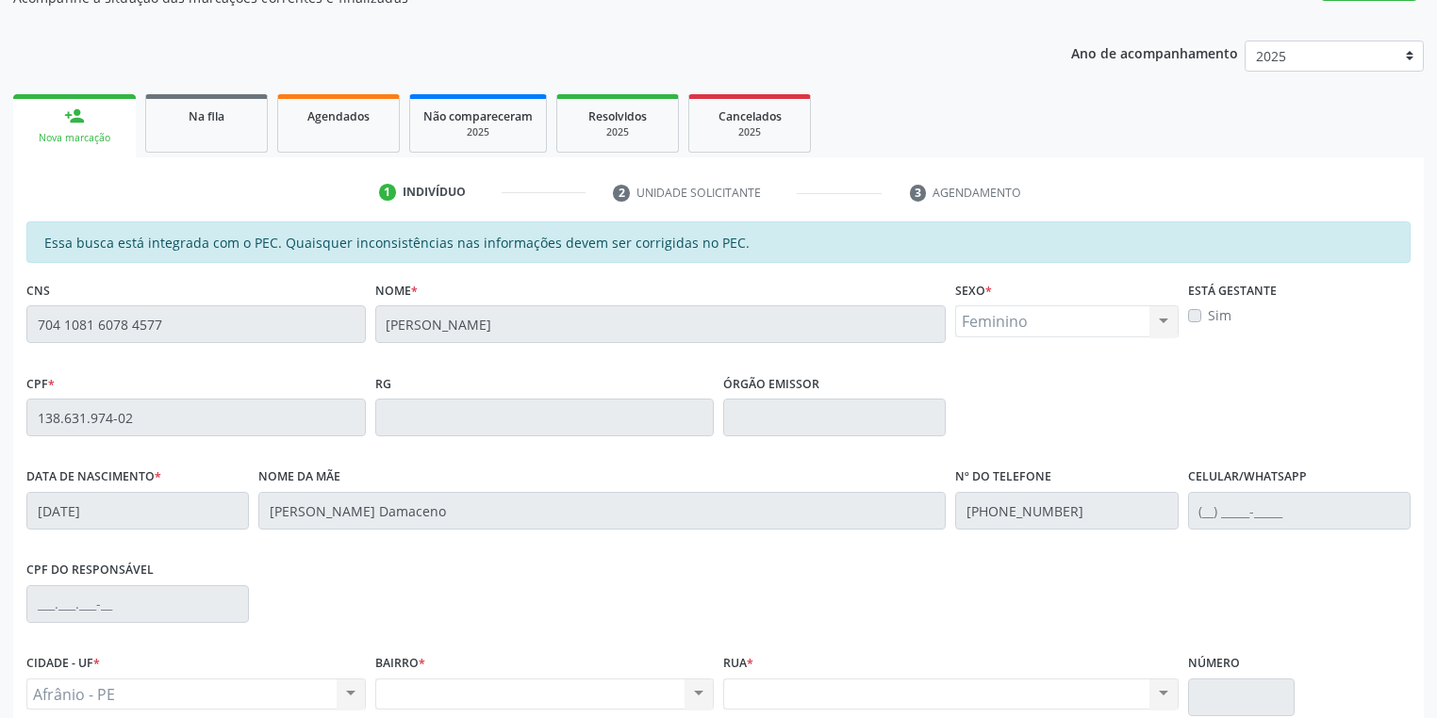
scroll to position [357, 0]
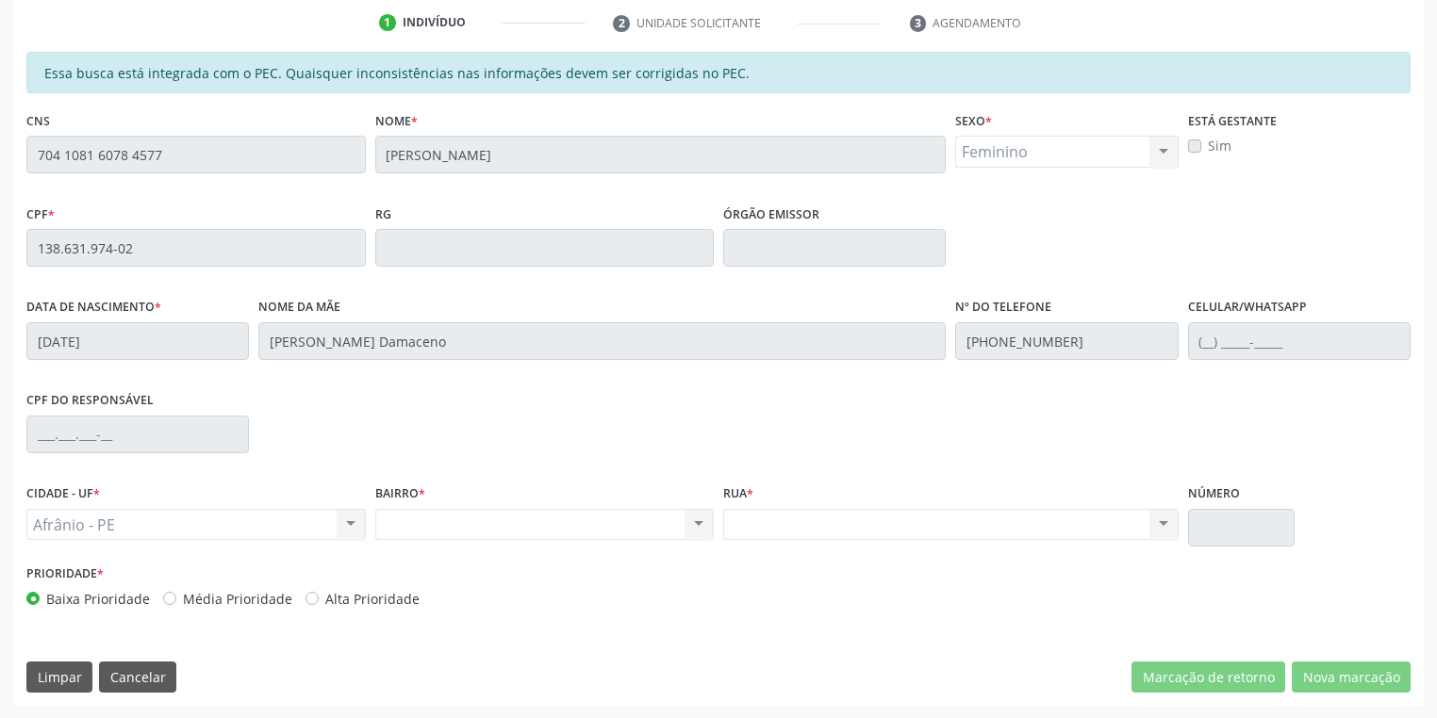
click at [0, 162] on div "Acompanhamento Acompanhe a situação das marcações correntes e finalizadas Relat…" at bounding box center [718, 232] width 1437 height 973
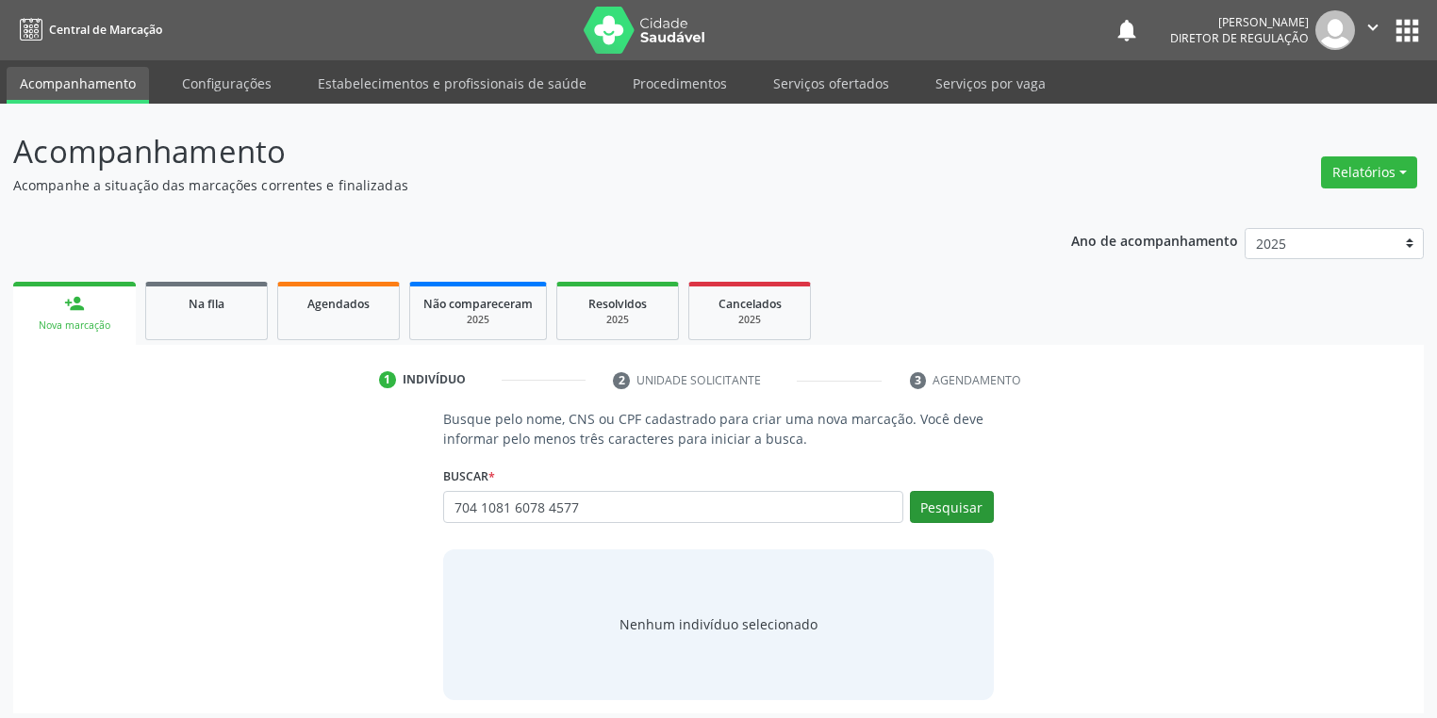
type input "704 1081 6078 4577"
click at [927, 508] on button "Pesquisar" at bounding box center [952, 507] width 84 height 32
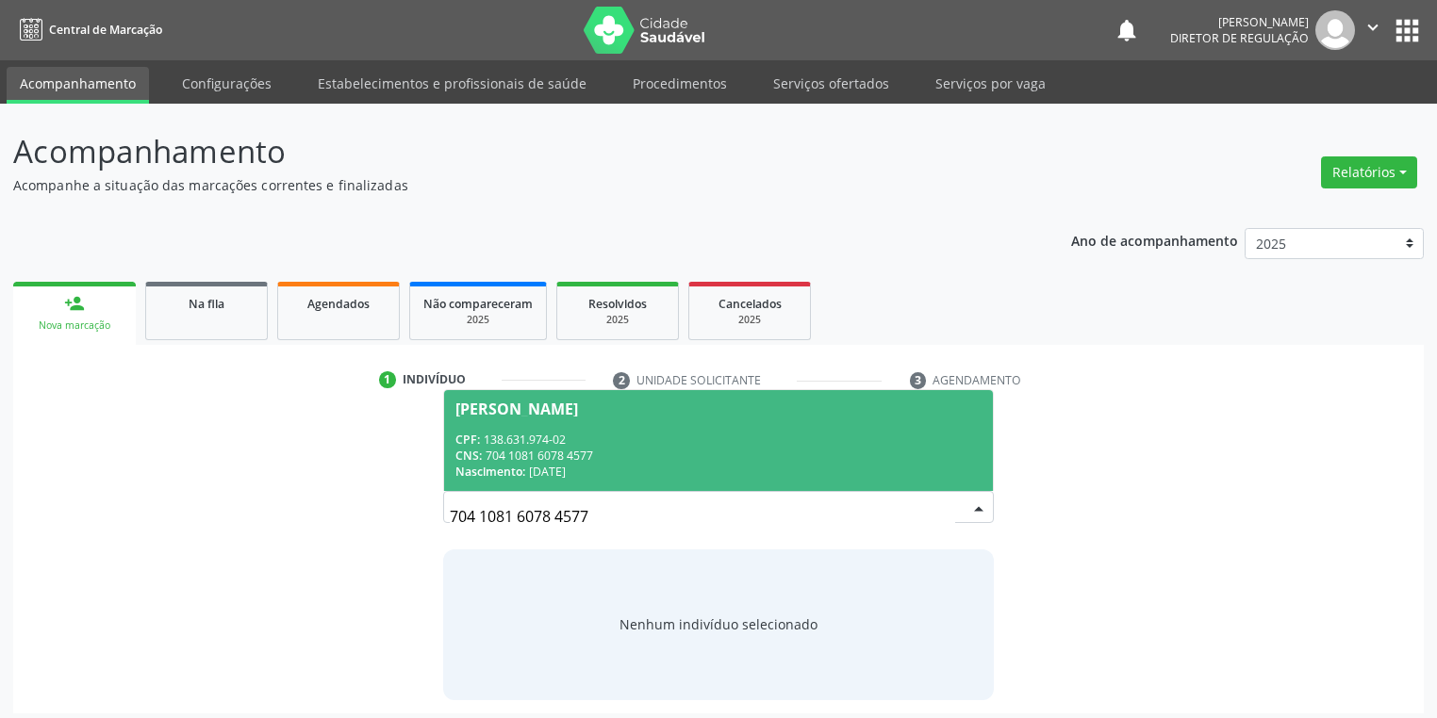
click at [551, 449] on div "CNS: 704 1081 6078 4577" at bounding box center [718, 456] width 526 height 16
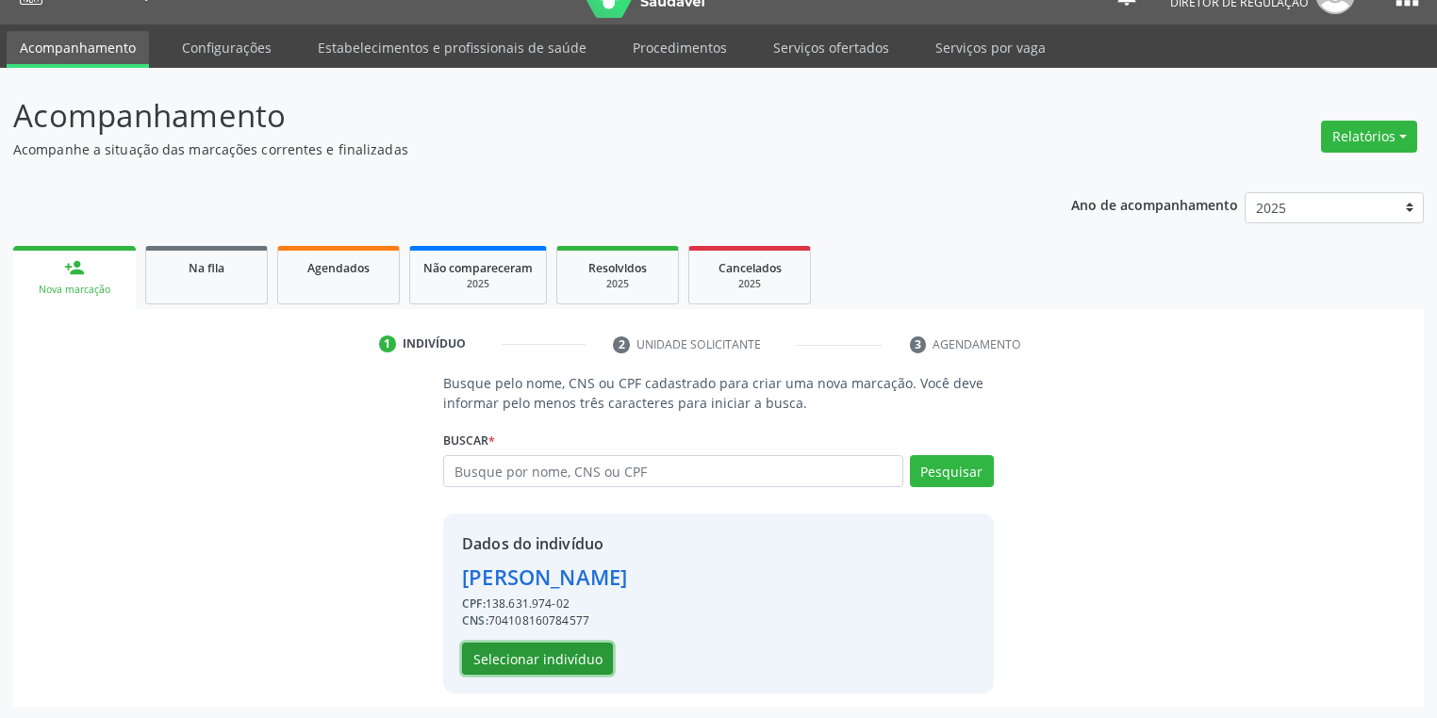
click at [536, 650] on button "Selecionar indivíduo" at bounding box center [537, 659] width 151 height 32
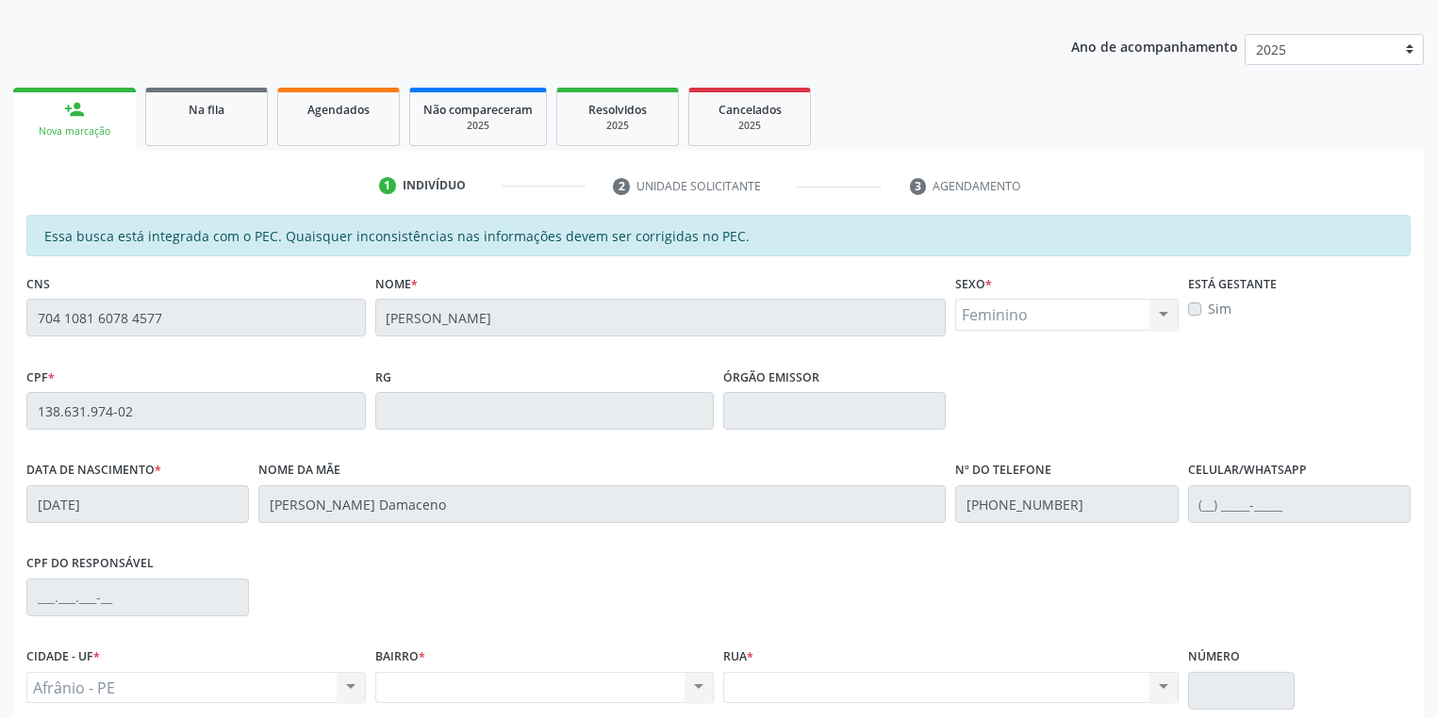
scroll to position [357, 0]
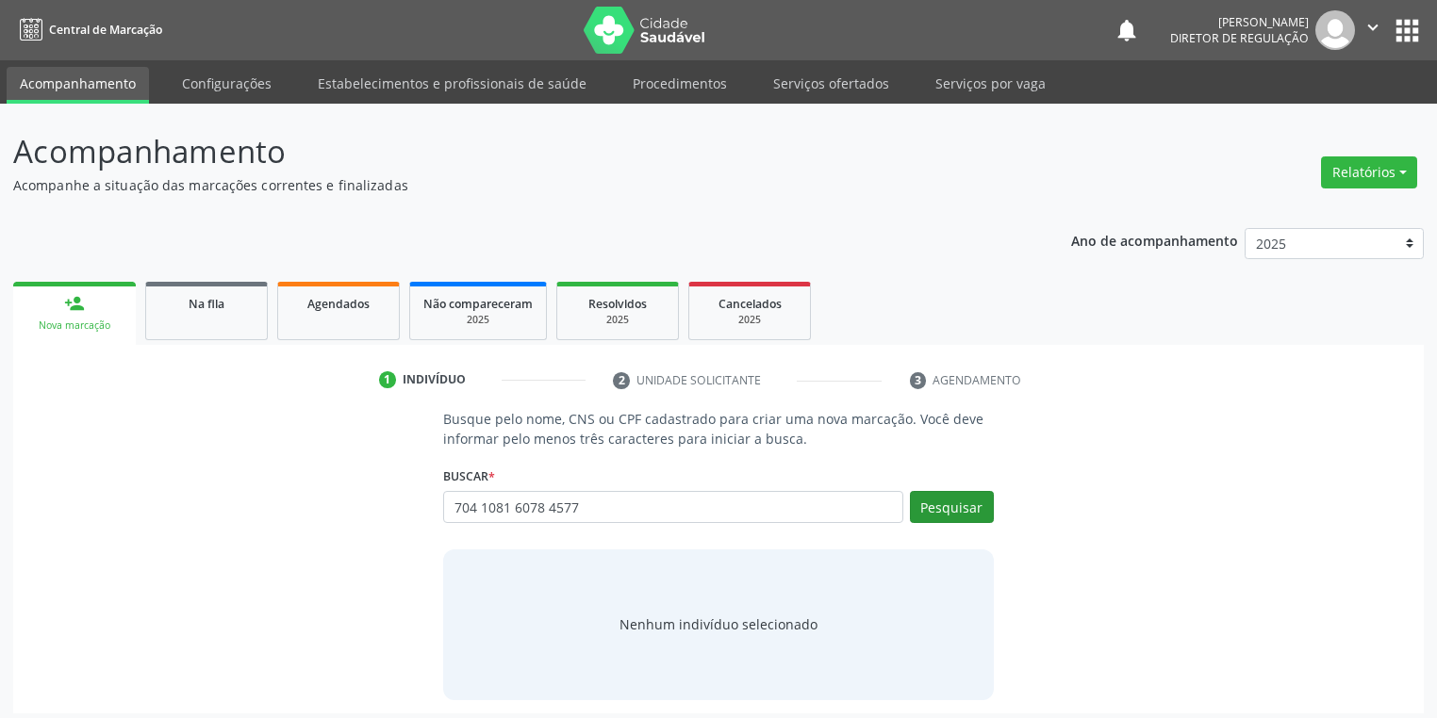
type input "704 1081 6078 4577"
click at [926, 504] on button "Pesquisar" at bounding box center [952, 507] width 84 height 32
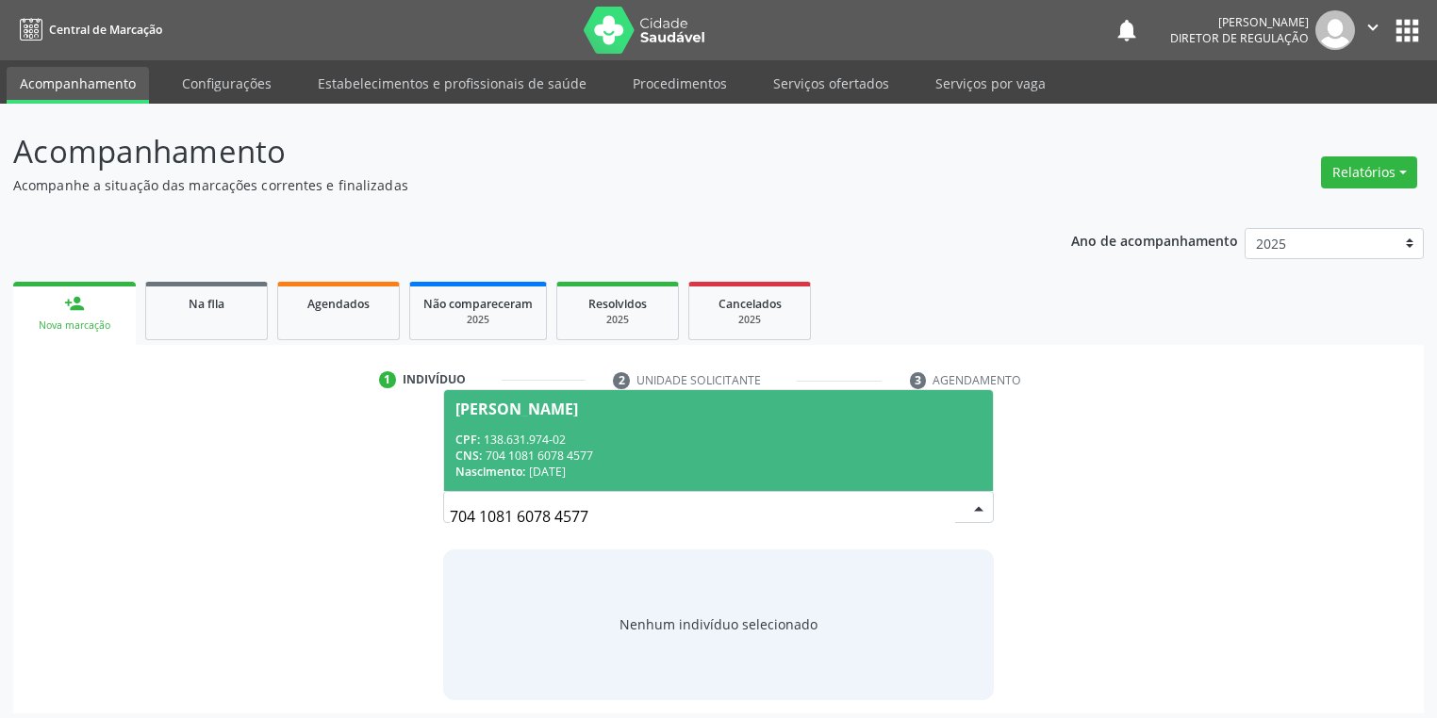
click at [609, 436] on div "CPF: 138.631.974-02" at bounding box center [718, 440] width 526 height 16
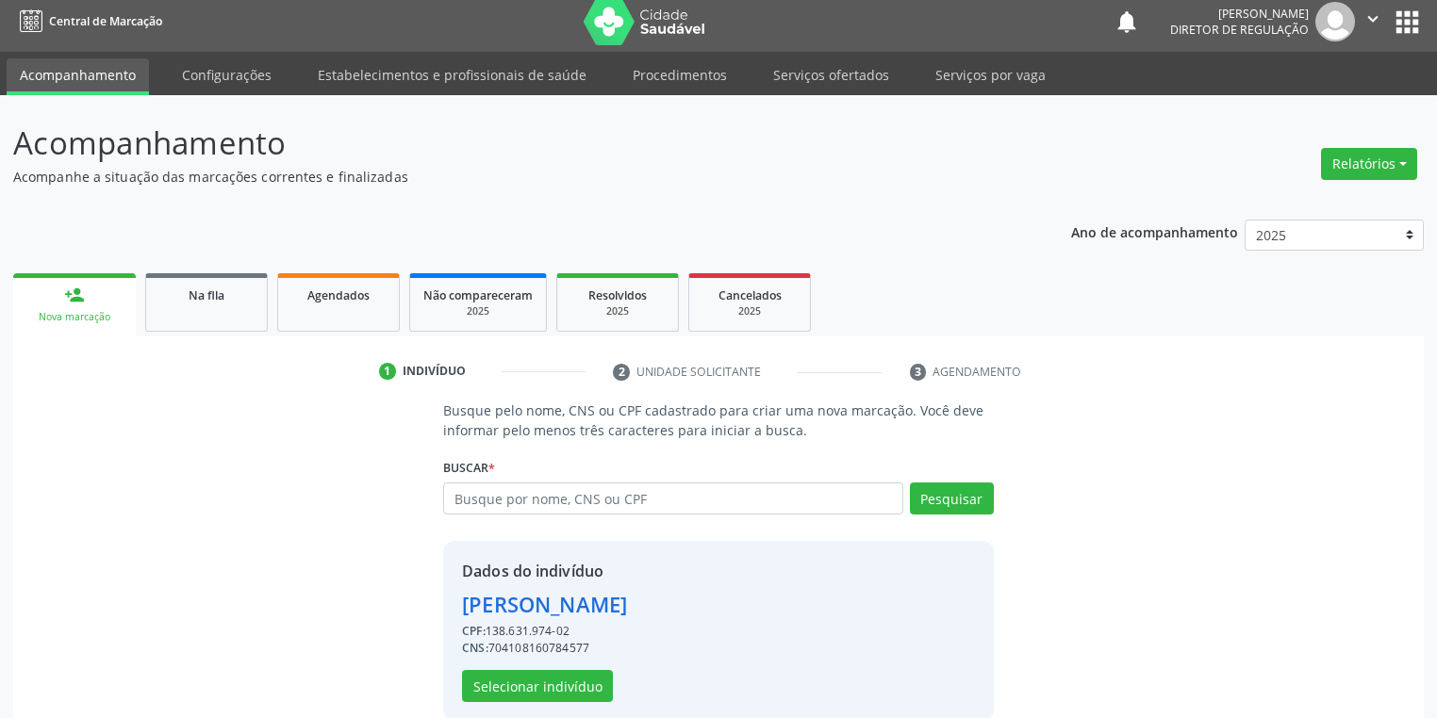
scroll to position [36, 0]
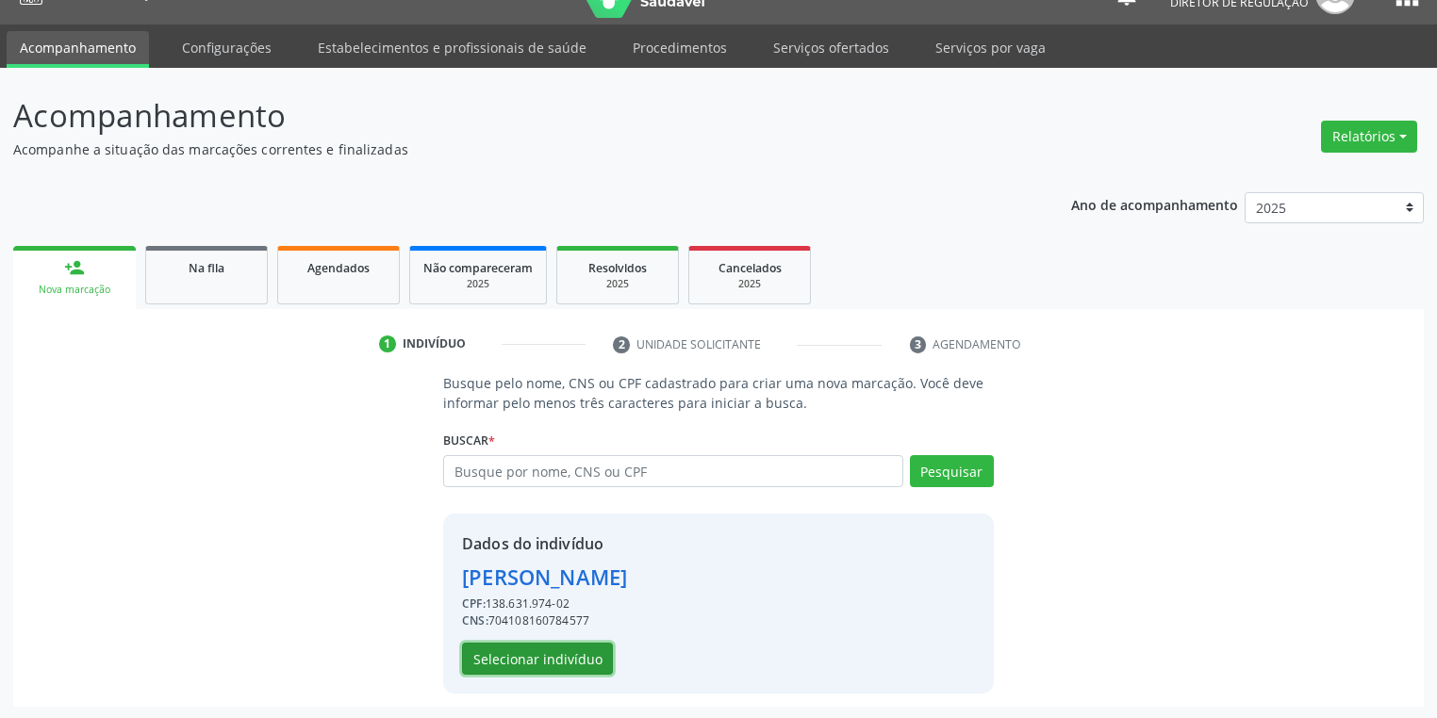
click at [502, 654] on button "Selecionar indivíduo" at bounding box center [537, 659] width 151 height 32
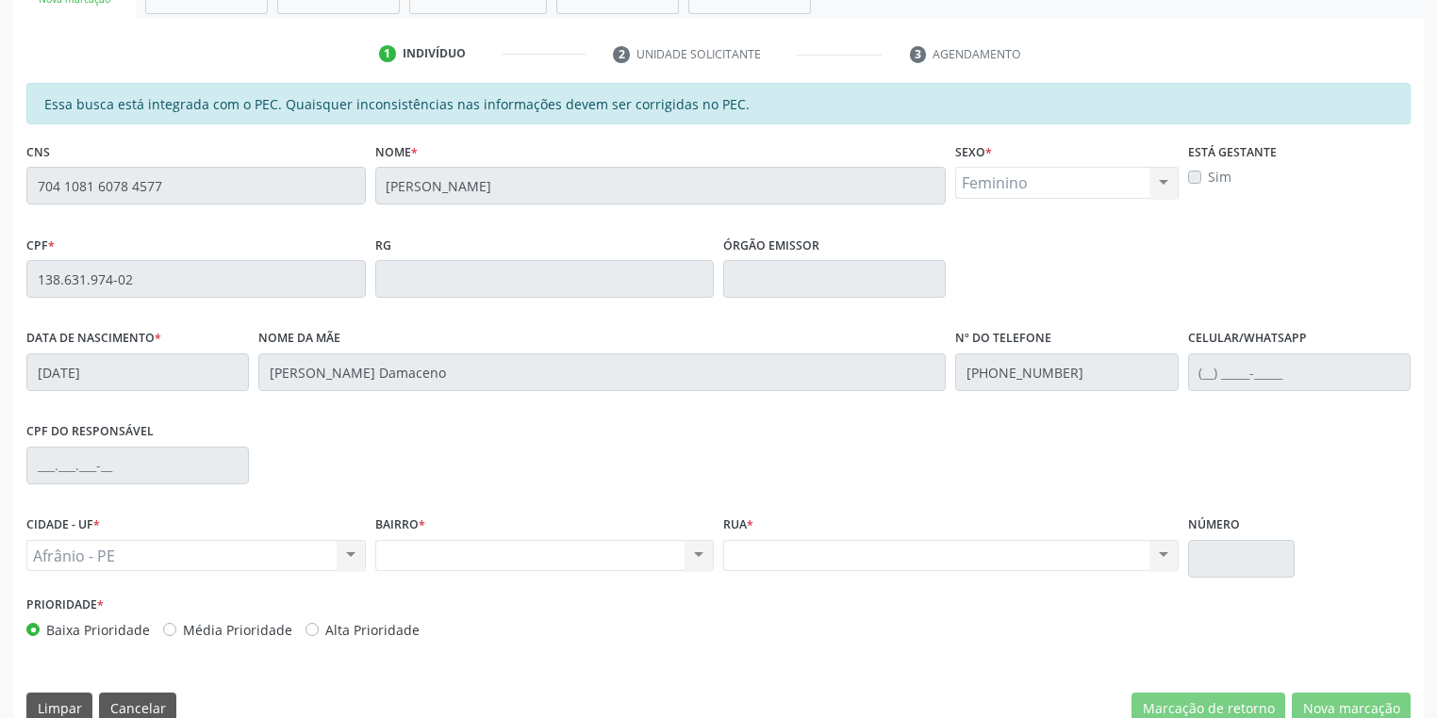
scroll to position [357, 0]
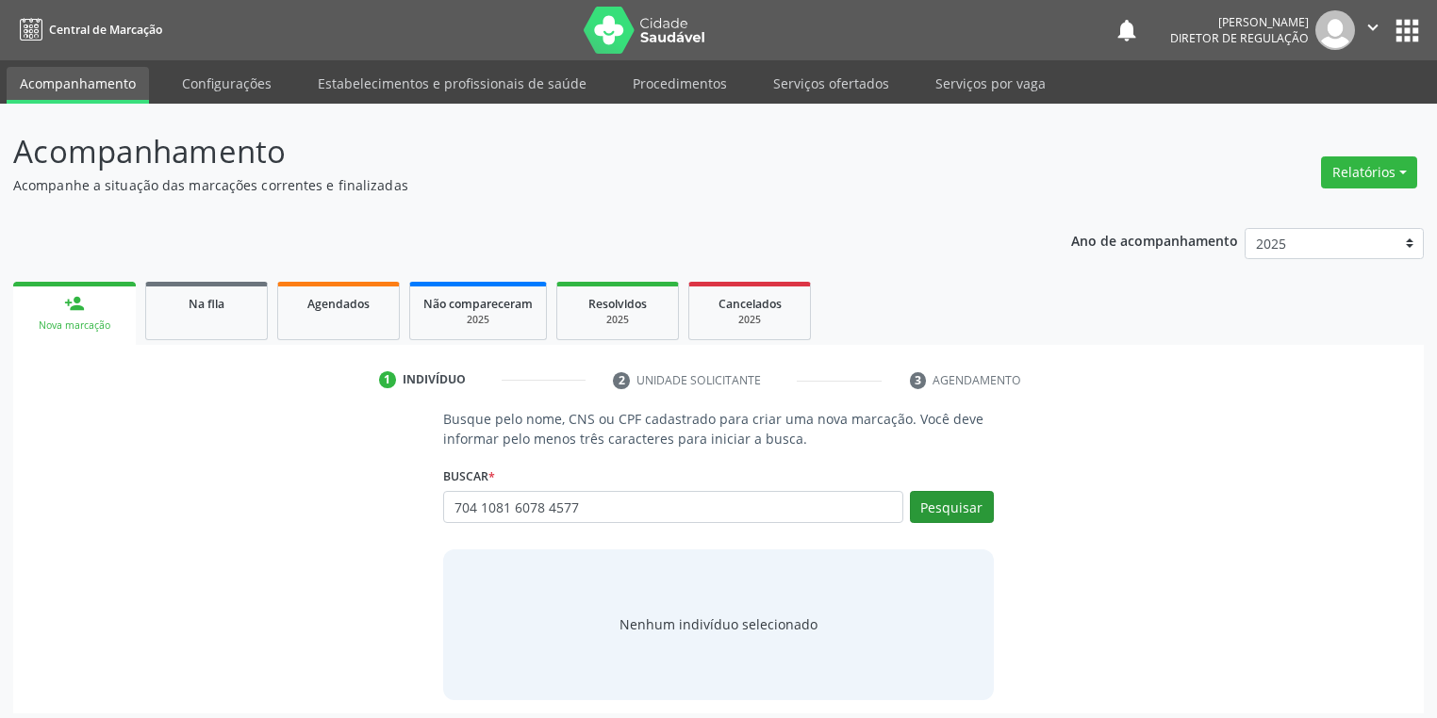
type input "704 1081 6078 4577"
click at [958, 514] on button "Pesquisar" at bounding box center [952, 507] width 84 height 32
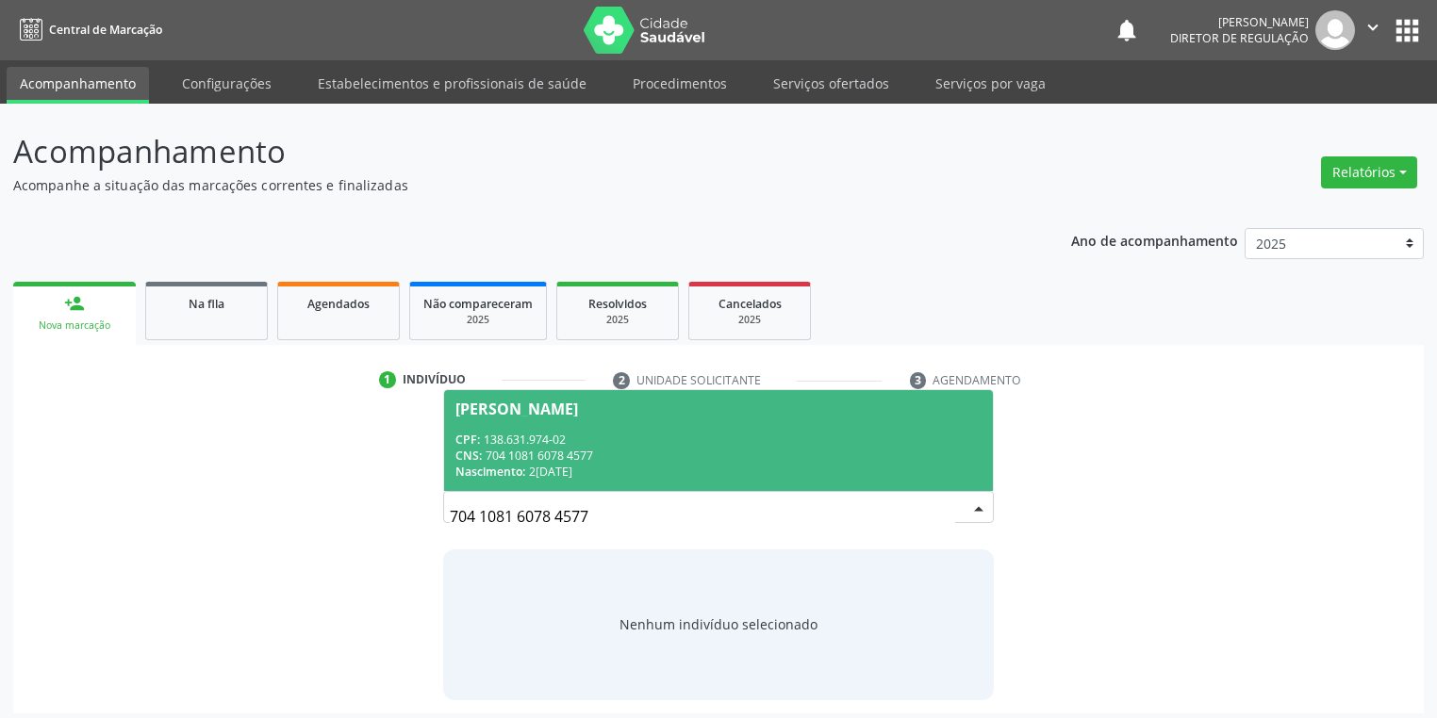
click at [593, 434] on div "CPF: 138.631.974-02" at bounding box center [718, 440] width 526 height 16
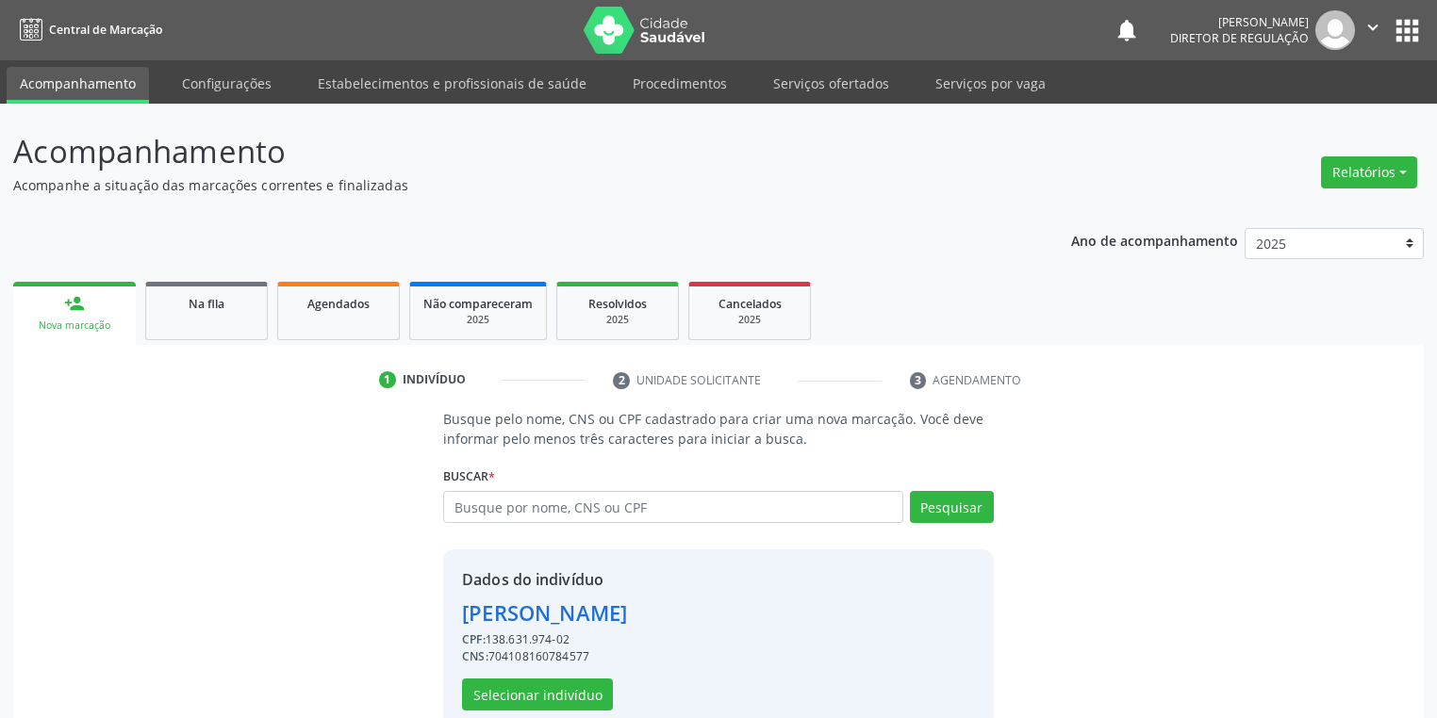
scroll to position [36, 0]
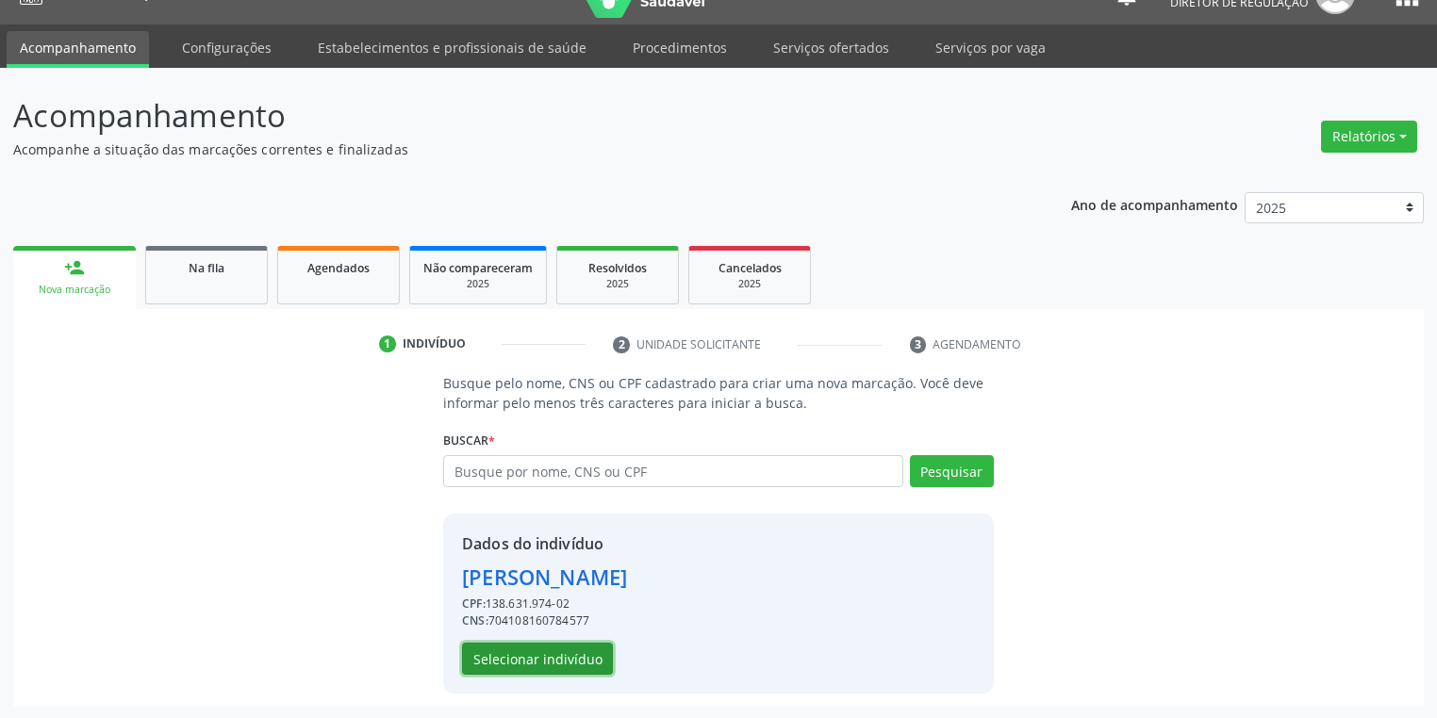
click at [528, 663] on button "Selecionar indivíduo" at bounding box center [537, 659] width 151 height 32
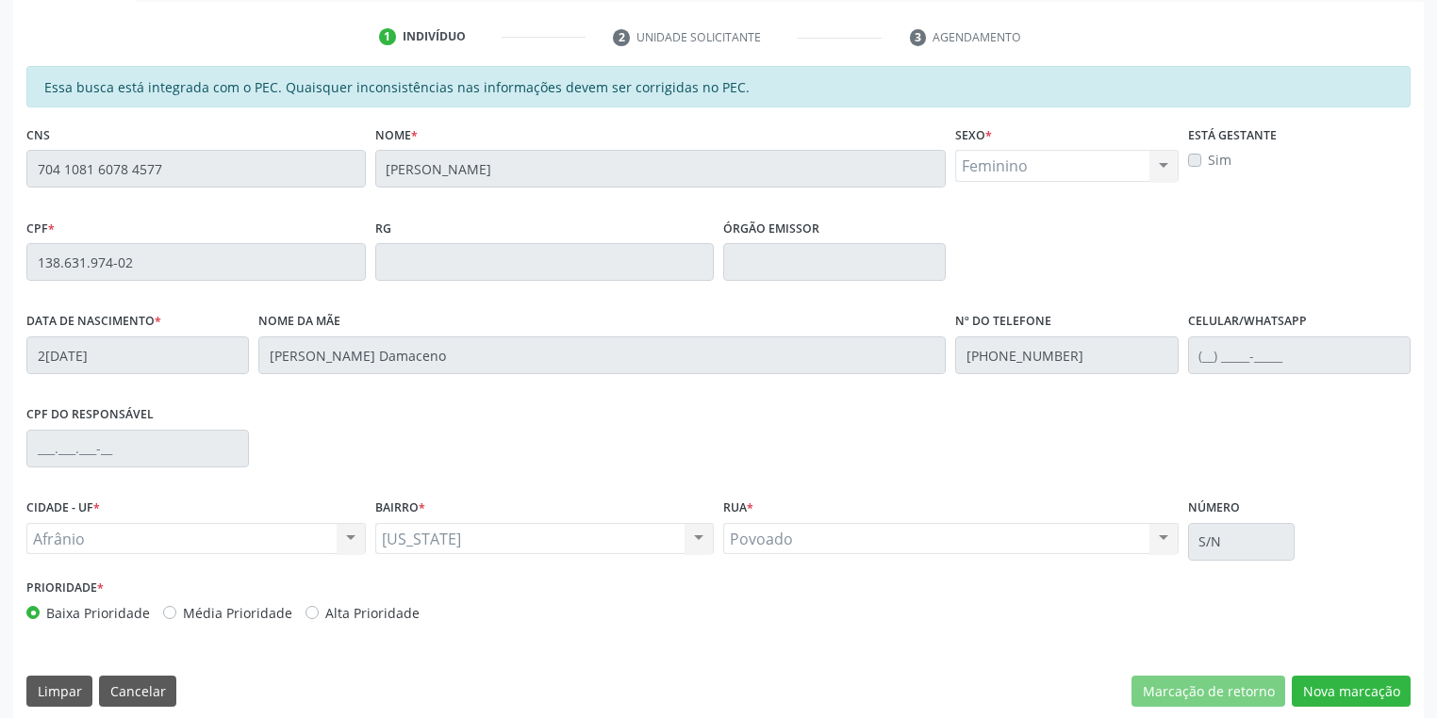
scroll to position [357, 0]
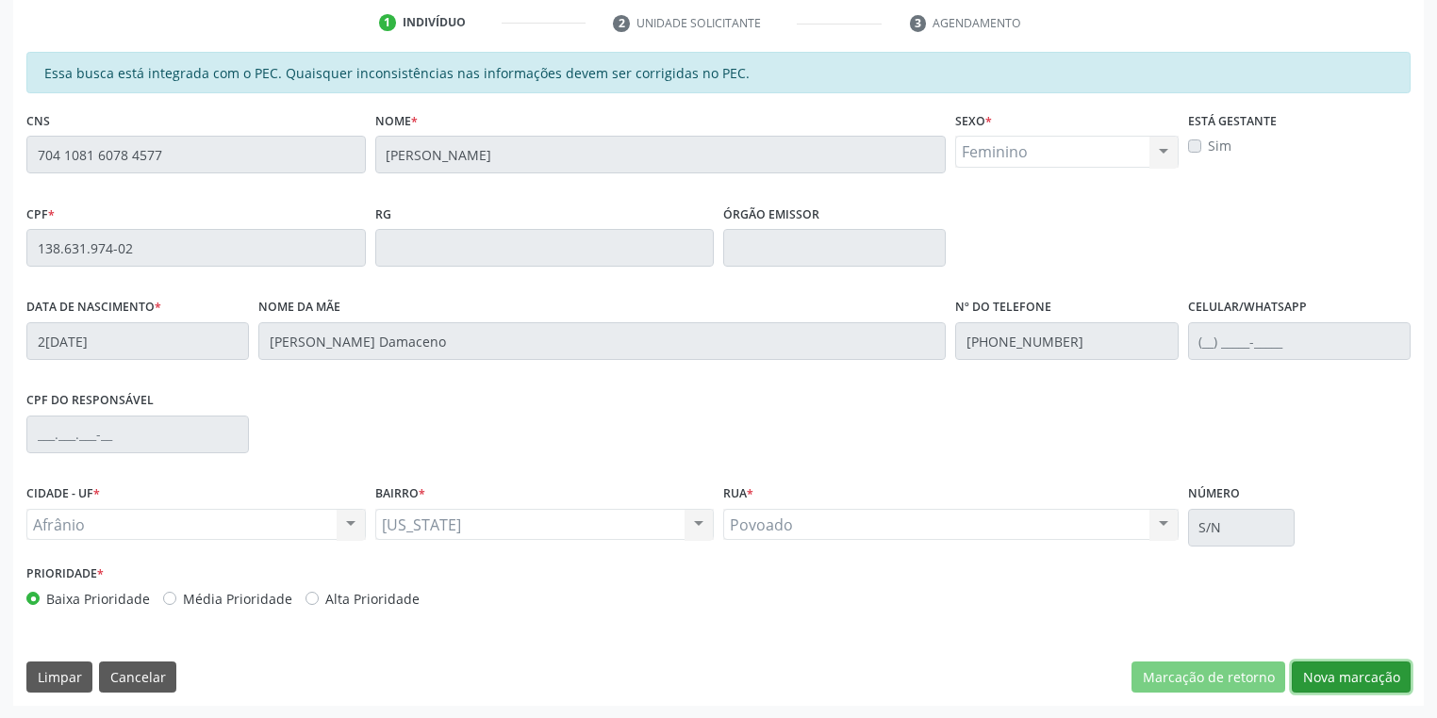
drag, startPoint x: 1346, startPoint y: 675, endPoint x: 1273, endPoint y: 655, distance: 76.2
click at [1345, 675] on button "Nova marcação" at bounding box center [1351, 678] width 119 height 32
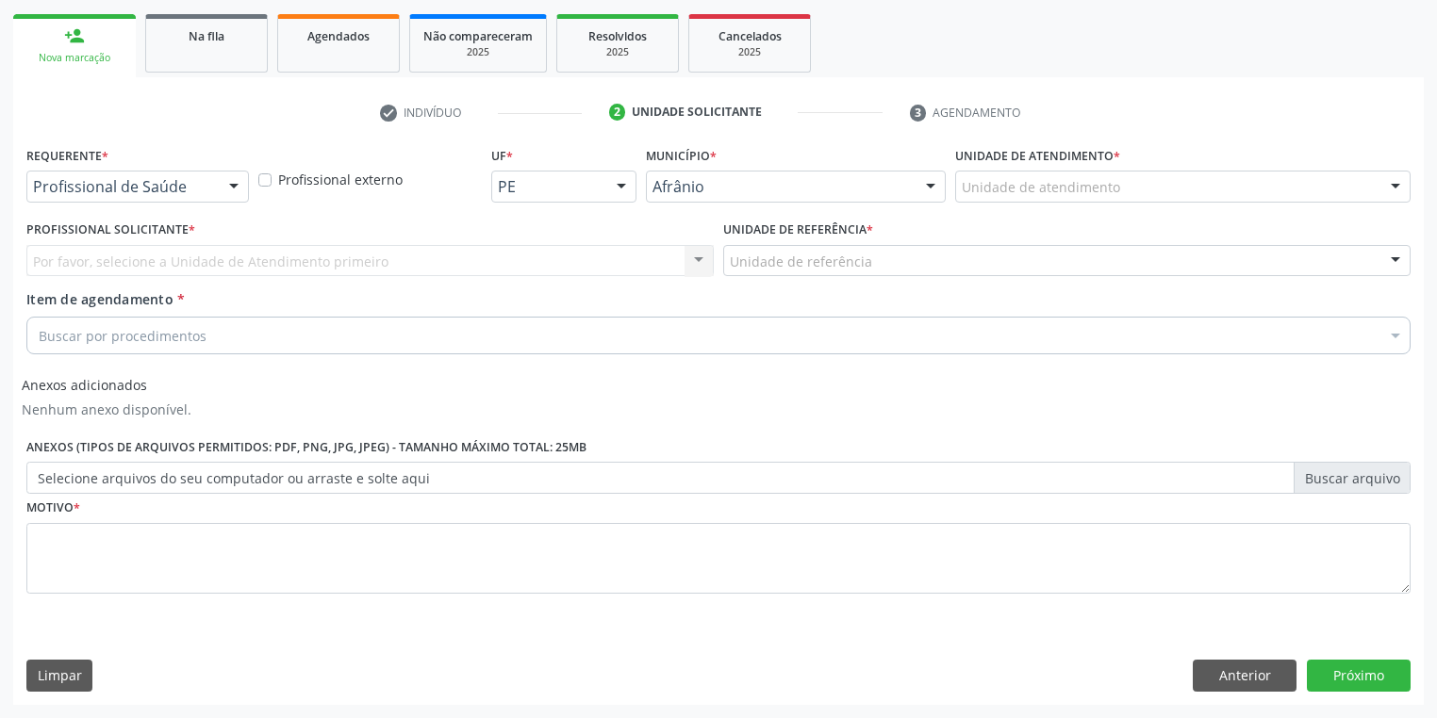
scroll to position [266, 0]
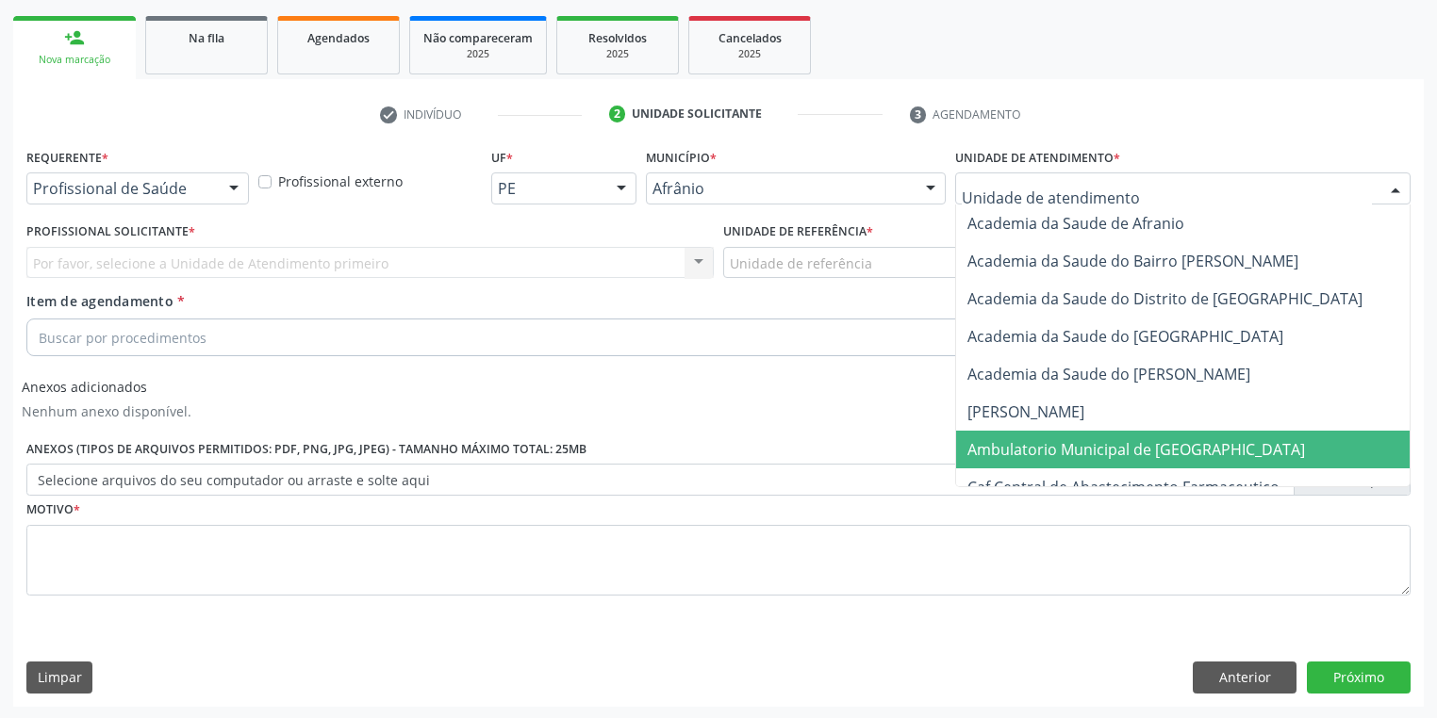
click at [1033, 436] on span "Ambulatorio Municipal de [GEOGRAPHIC_DATA]" at bounding box center [1186, 450] width 460 height 38
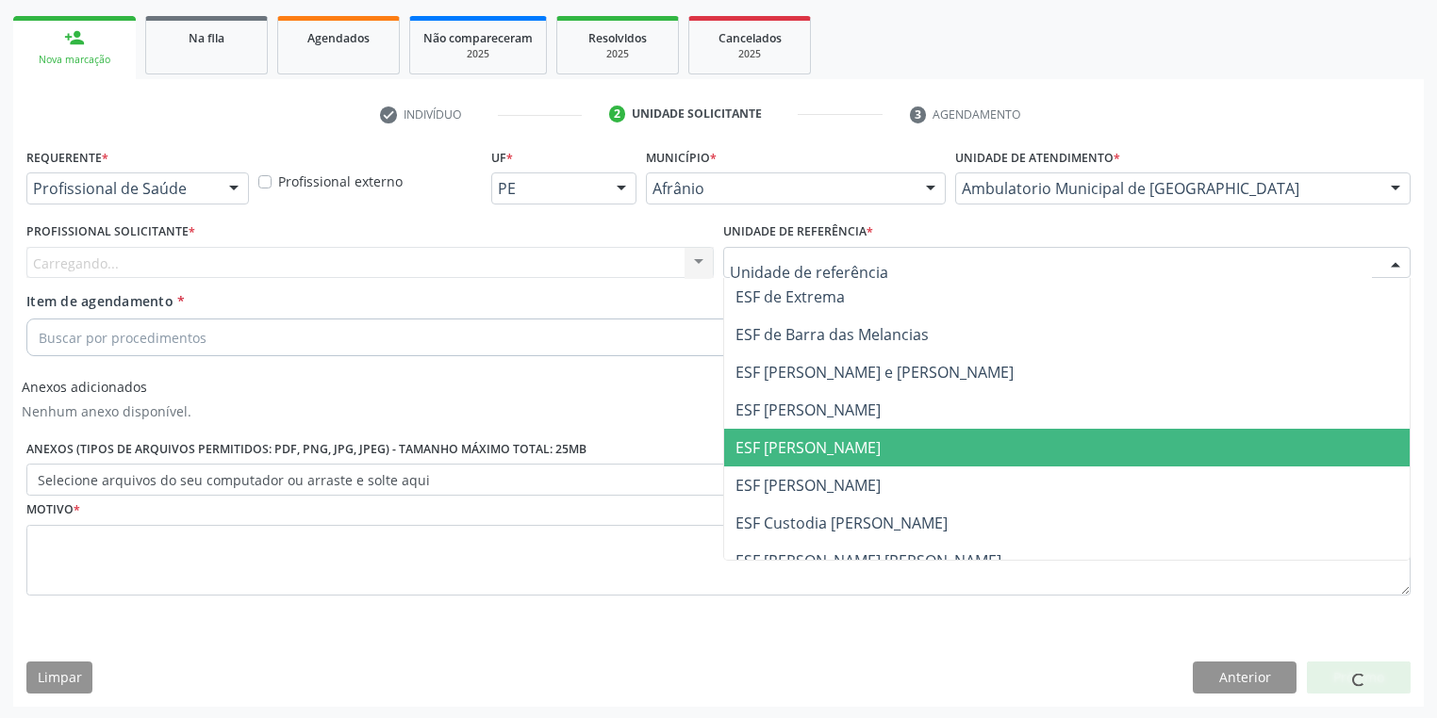
click at [824, 459] on span "ESF [PERSON_NAME]" at bounding box center [1066, 448] width 685 height 38
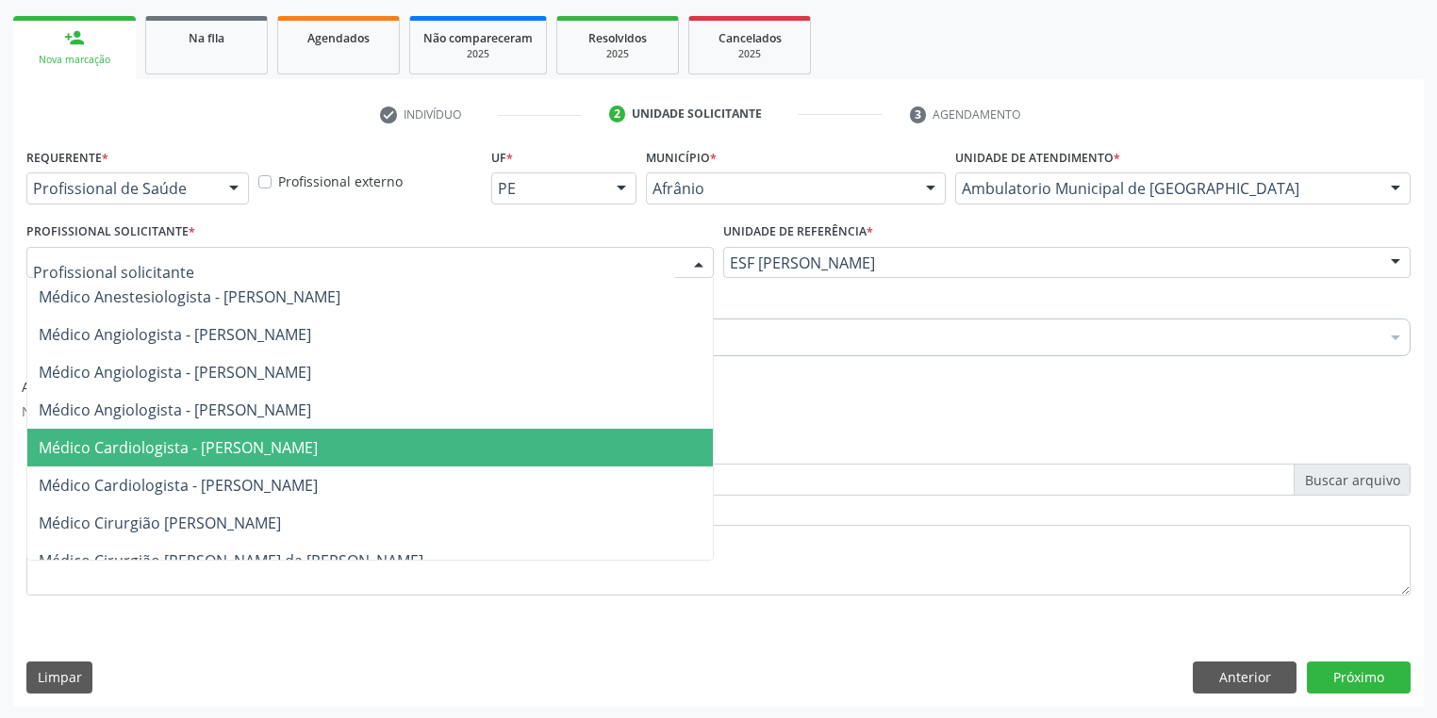
click at [181, 449] on span "Médico Cardiologista - [PERSON_NAME]" at bounding box center [178, 447] width 279 height 21
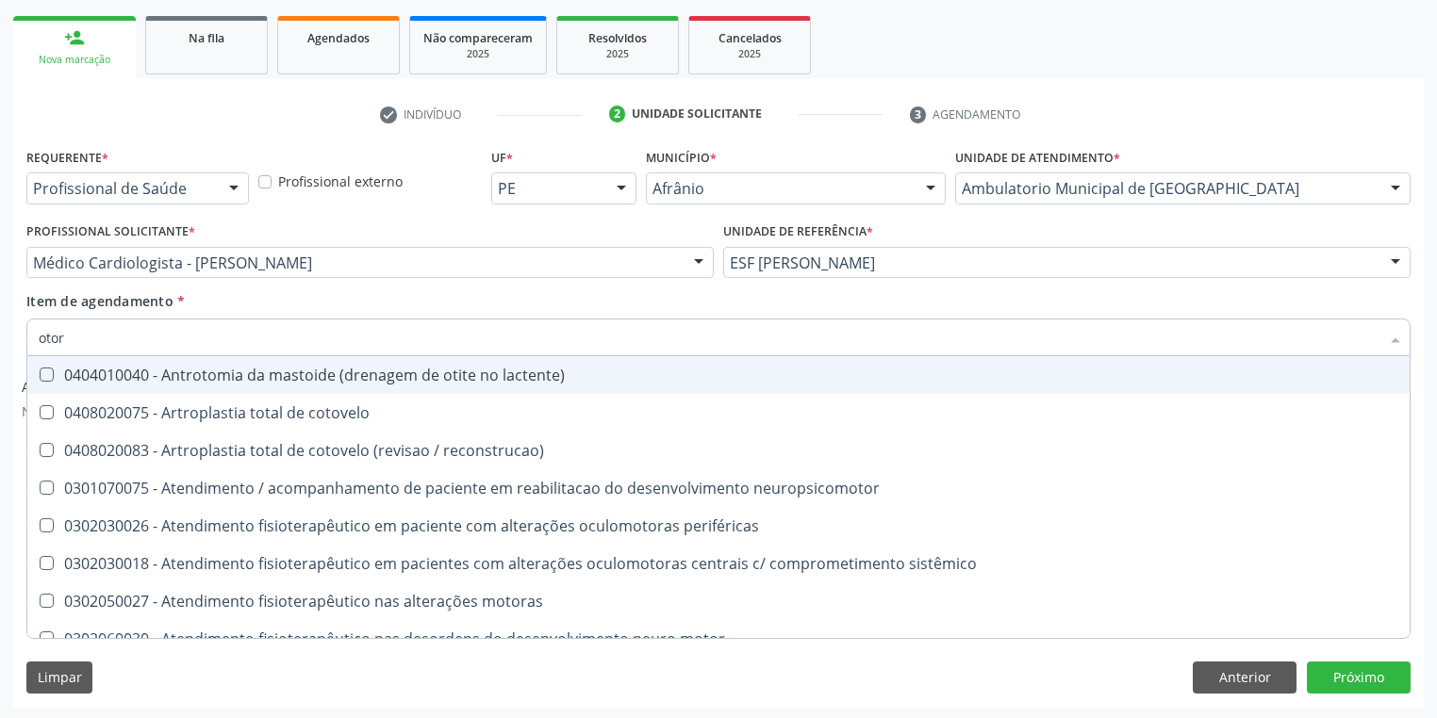
type input "otorr"
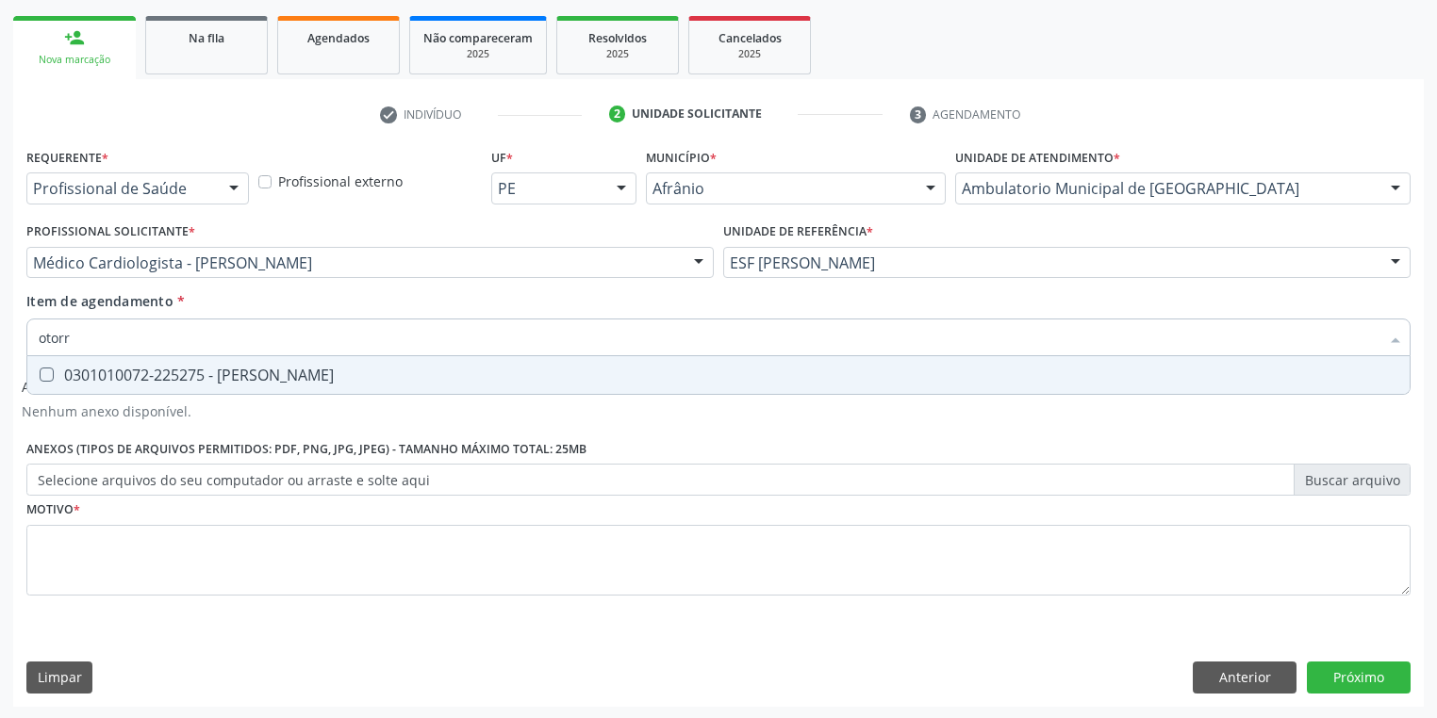
click at [160, 381] on div "0301010072-225275 - [PERSON_NAME]" at bounding box center [718, 375] width 1359 height 15
checkbox Otorrinolaringologista "true"
click at [102, 560] on div "Requerente * Profissional de Saúde Profissional de Saúde Paciente Nenhum result…" at bounding box center [718, 382] width 1384 height 479
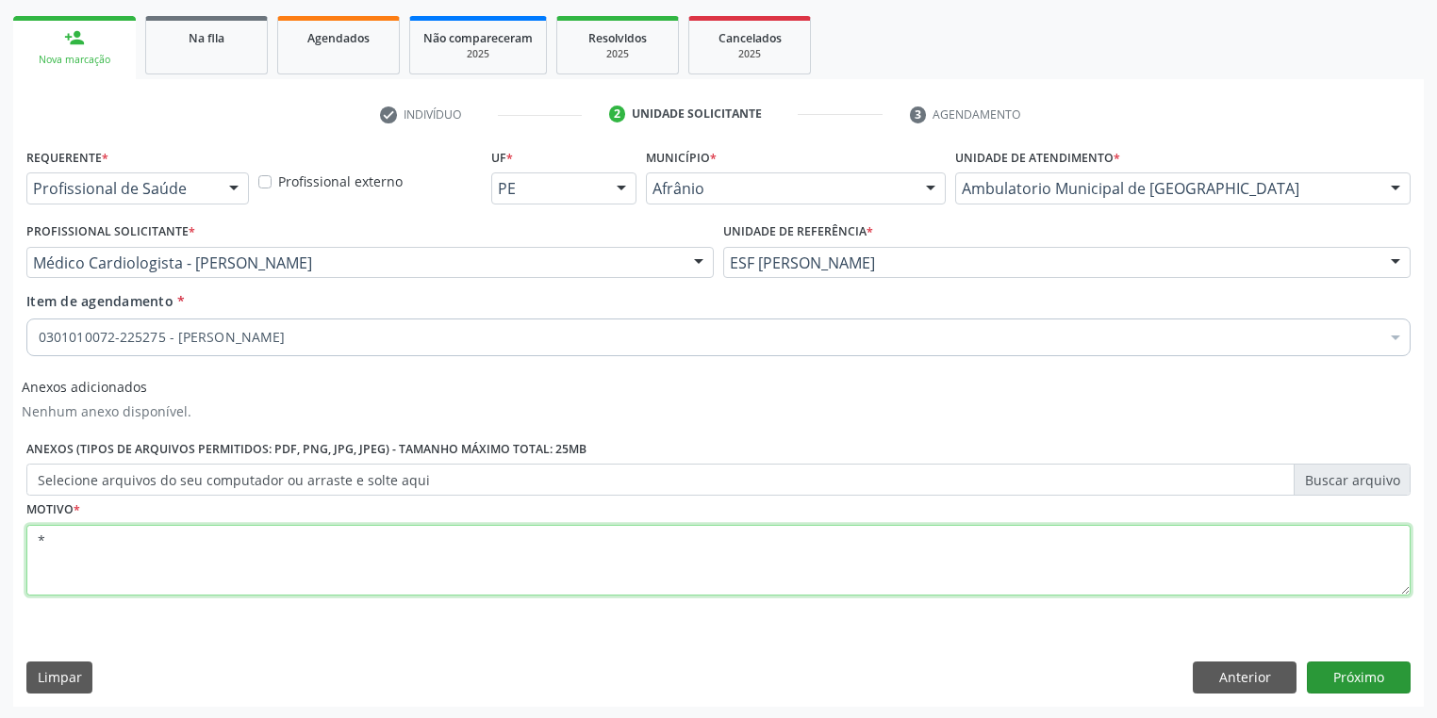
type textarea "*"
click at [1363, 672] on button "Próximo" at bounding box center [1359, 678] width 104 height 32
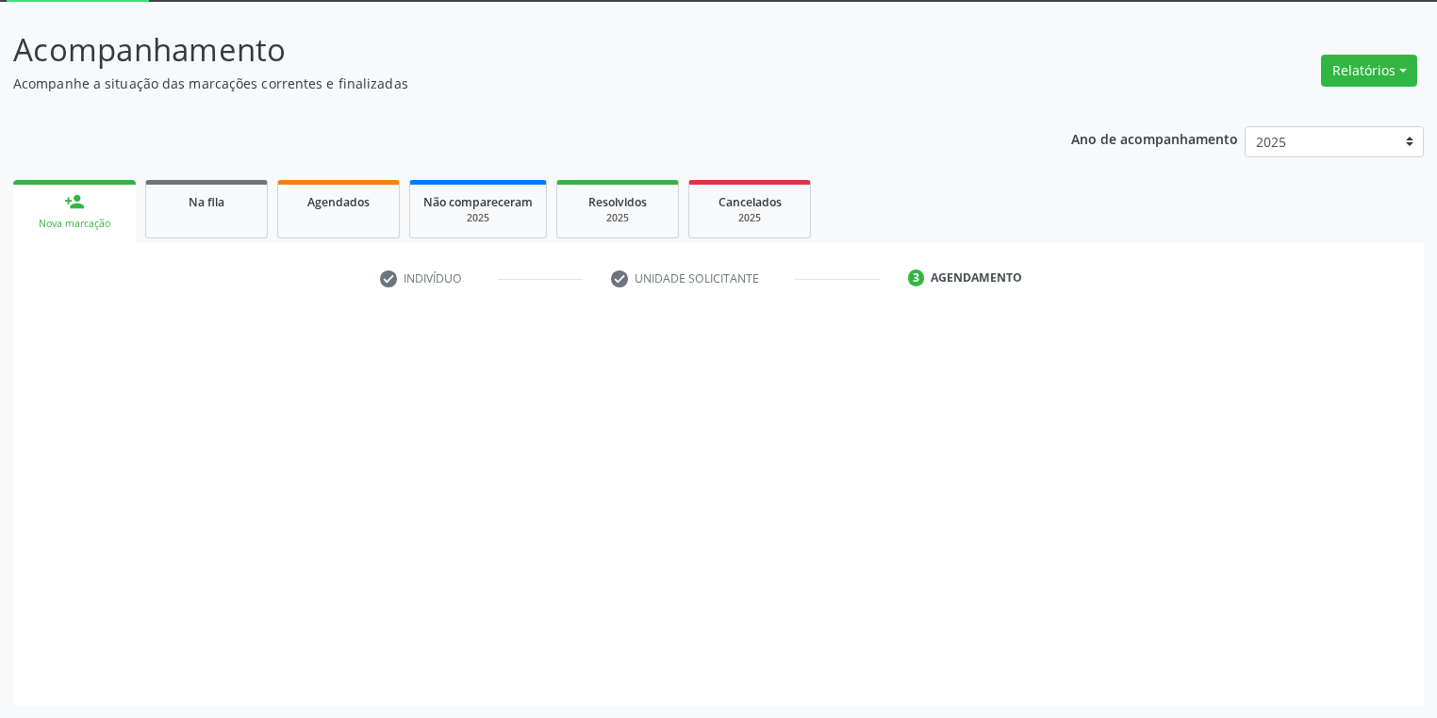
scroll to position [101, 0]
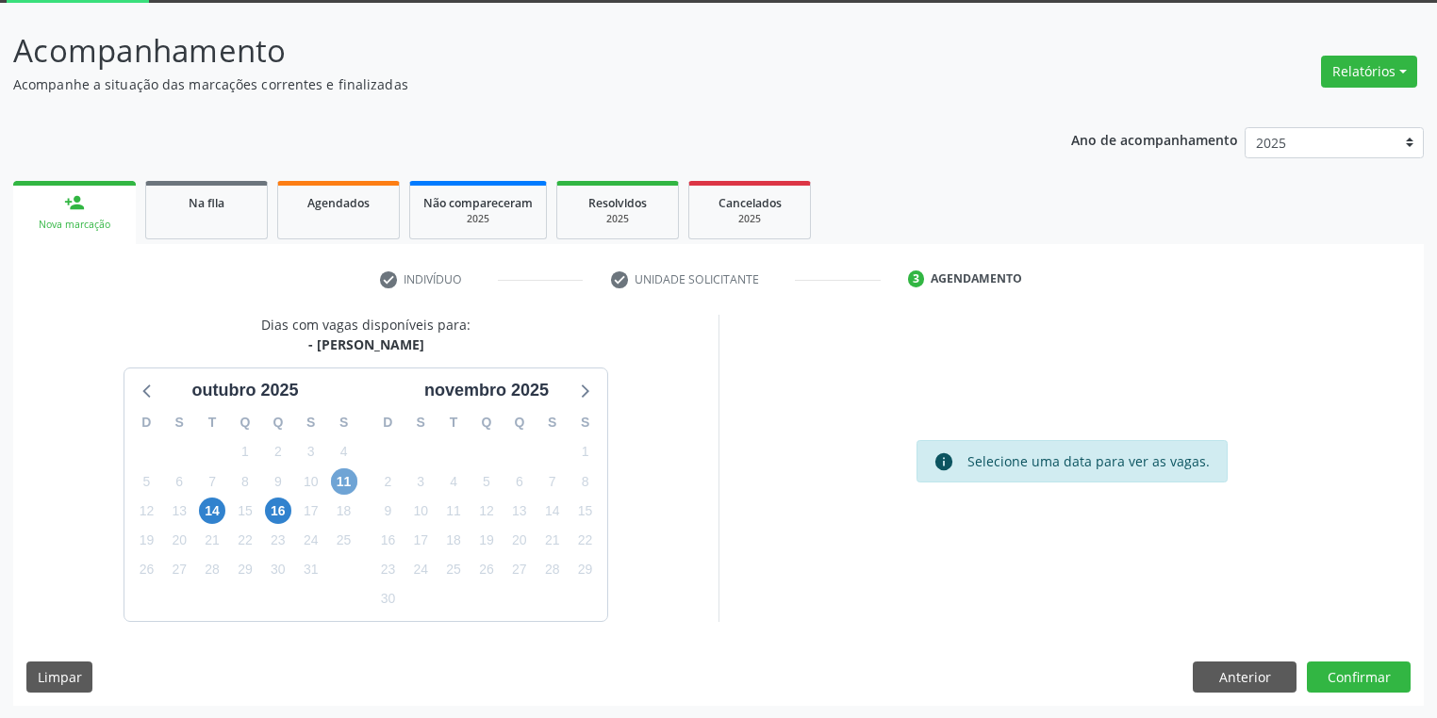
click at [338, 484] on span "11" at bounding box center [344, 482] width 26 height 26
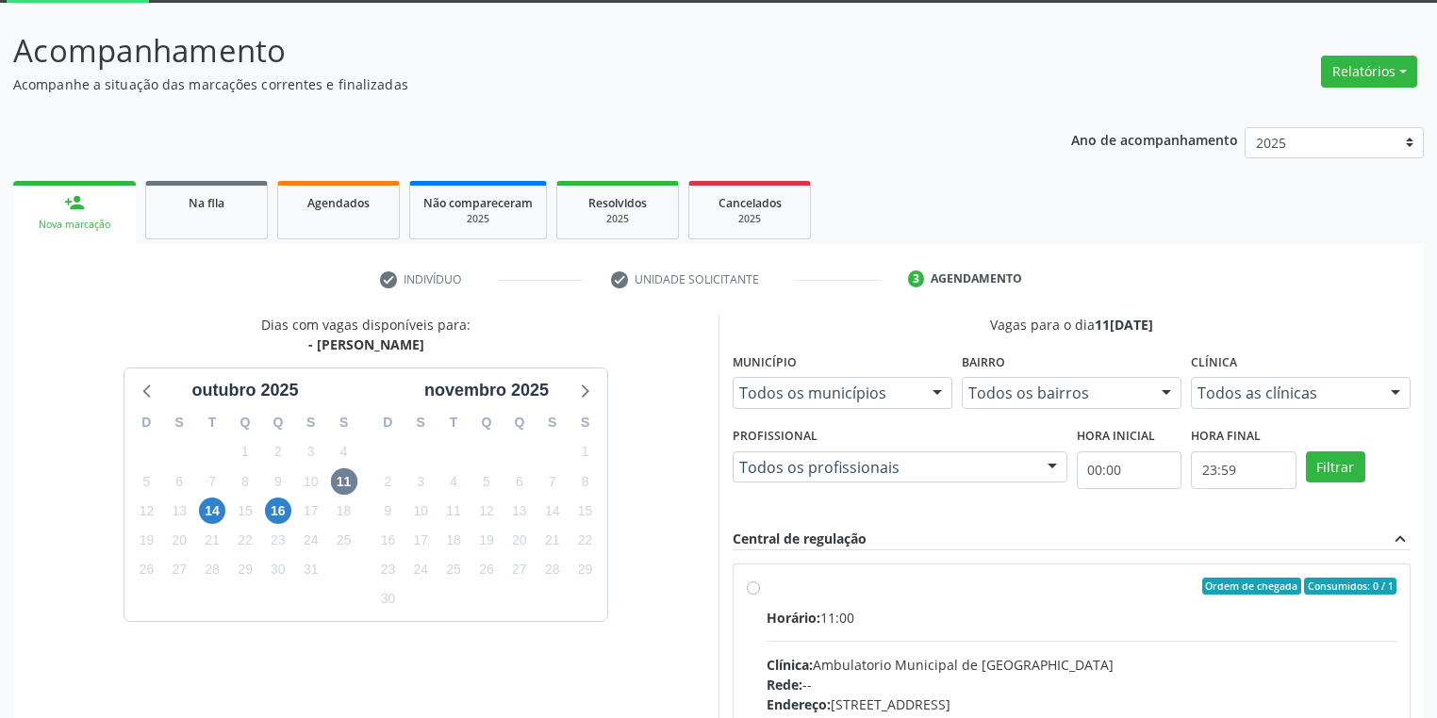
click at [760, 595] on input "Ordem de chegada Consumidos: 0 / 1 Horário: 11:00 Clínica: Ambulatorio Municipa…" at bounding box center [753, 586] width 13 height 17
radio input "true"
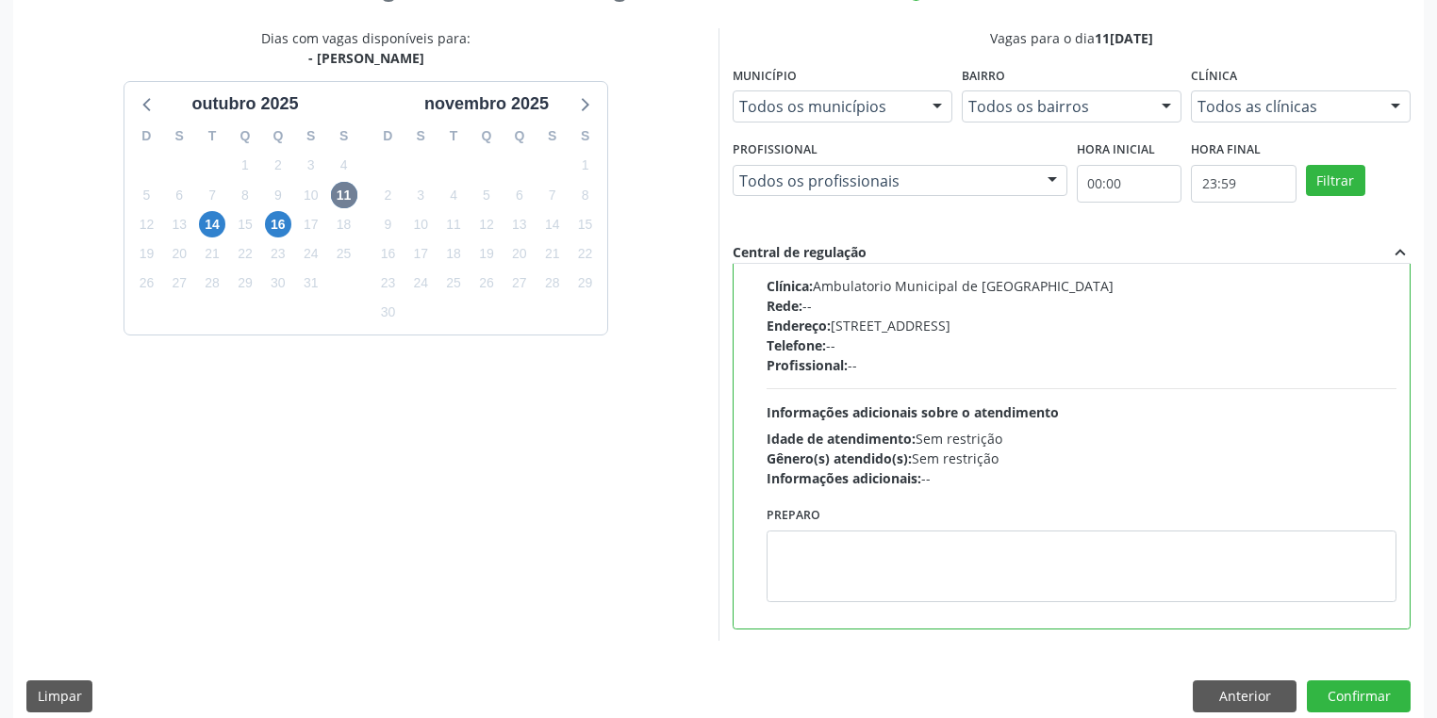
scroll to position [407, 0]
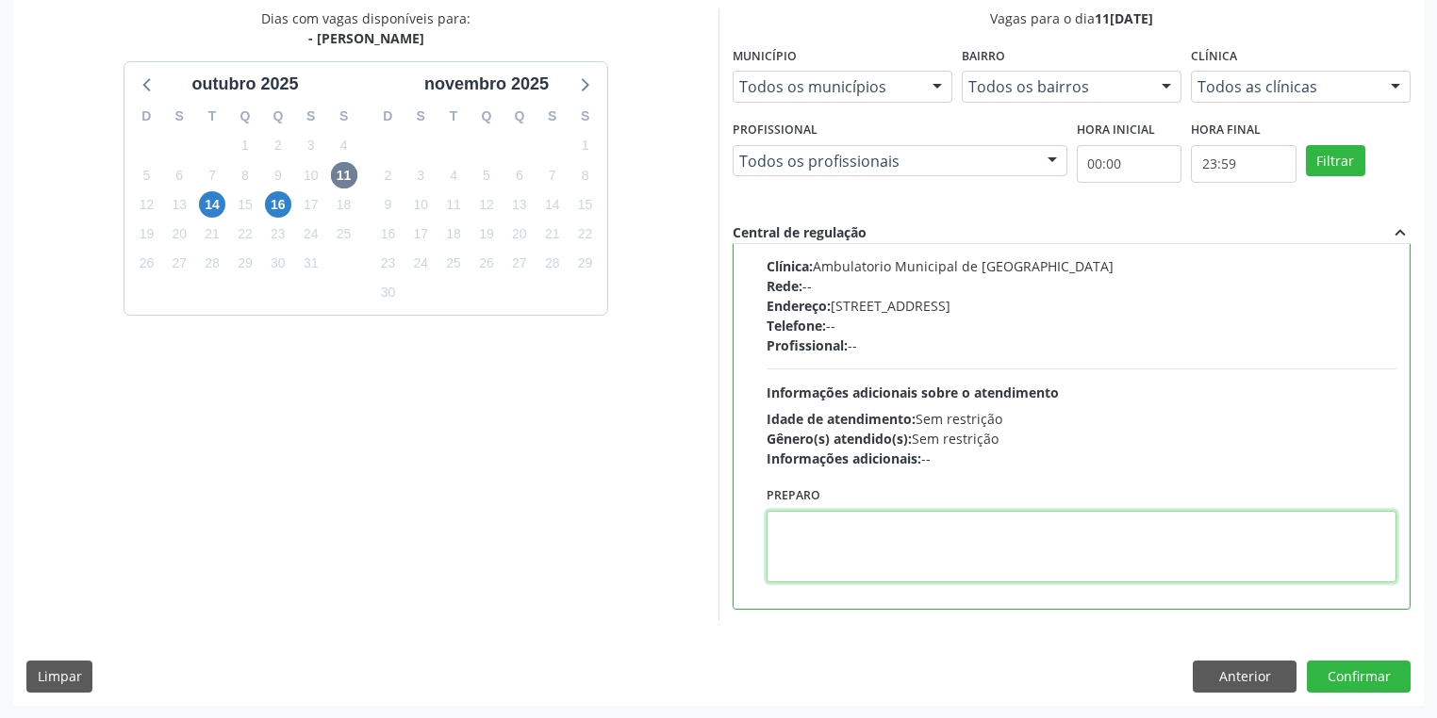
click at [938, 558] on textarea at bounding box center [1081, 547] width 630 height 72
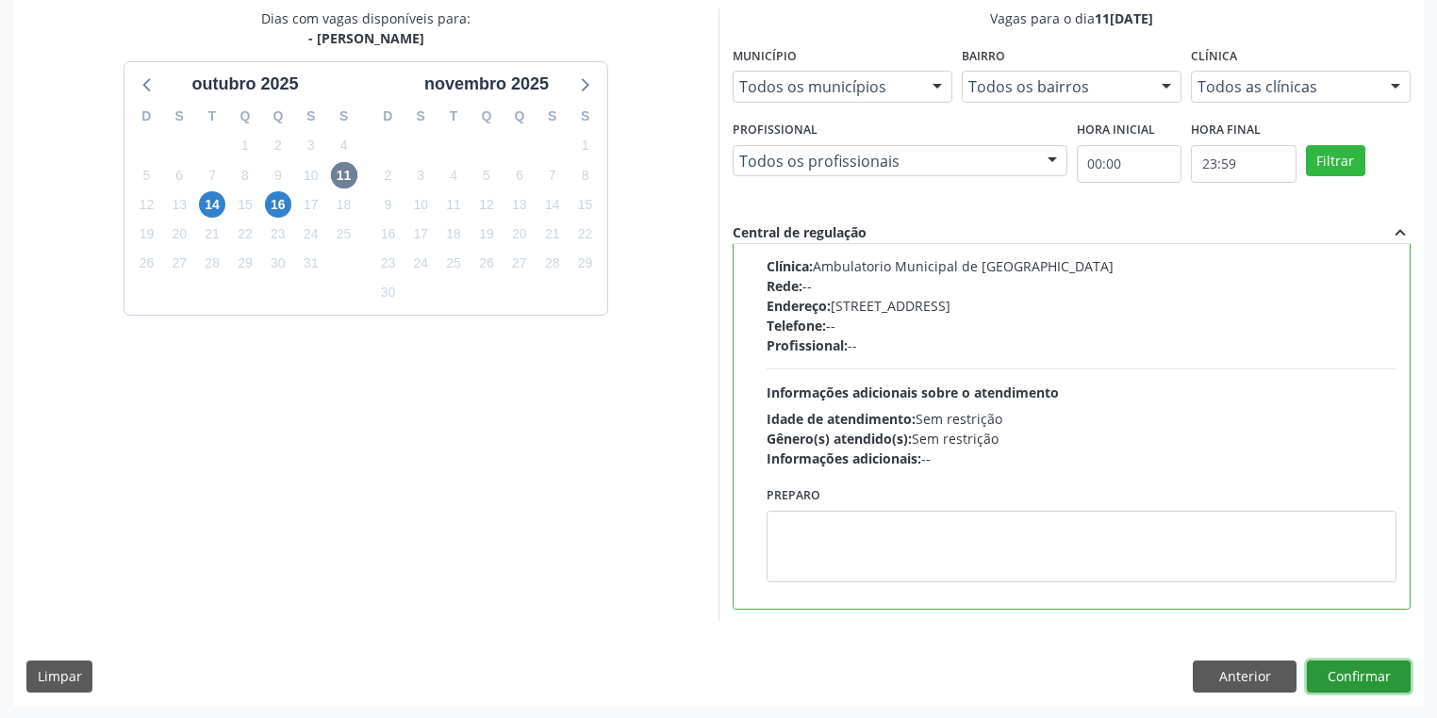
click at [1342, 674] on button "Confirmar" at bounding box center [1359, 677] width 104 height 32
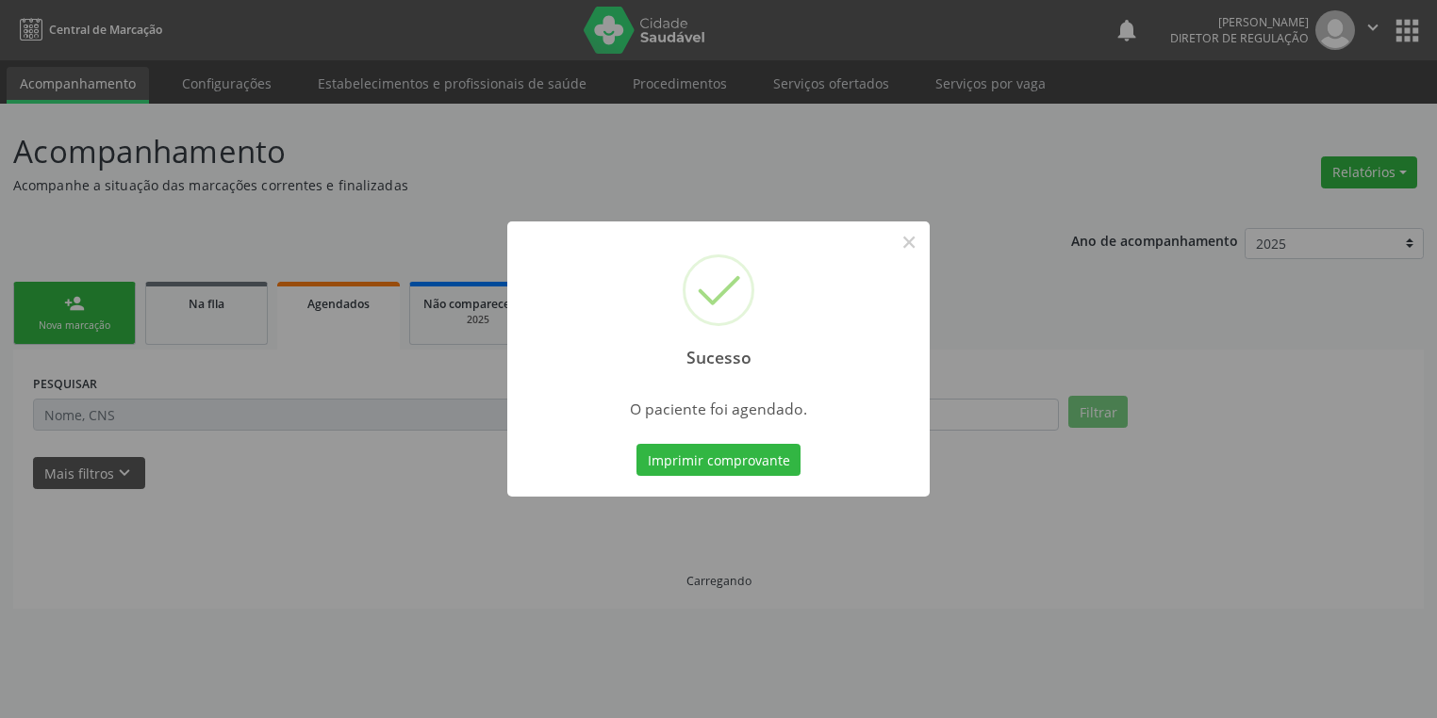
scroll to position [0, 0]
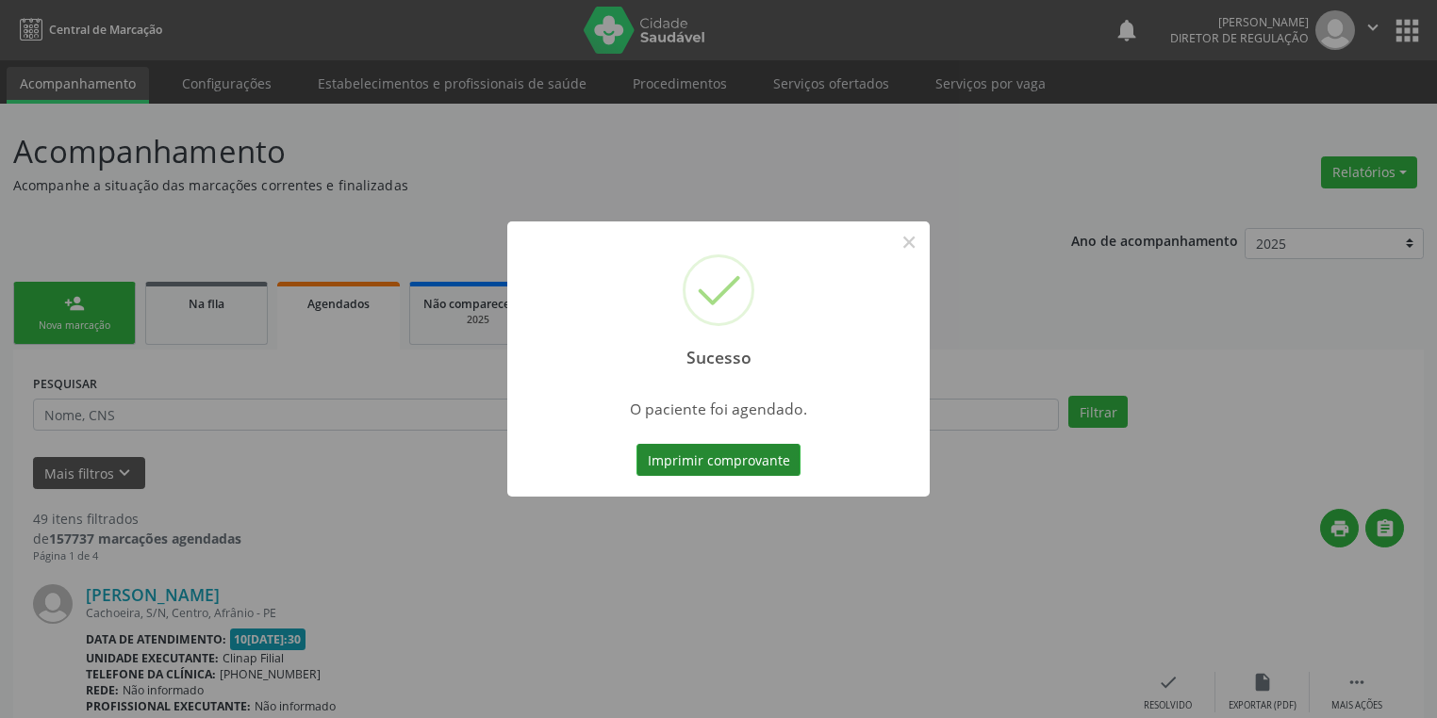
click at [732, 462] on button "Imprimir comprovante" at bounding box center [718, 460] width 164 height 32
